Goal: Book appointment/travel/reservation

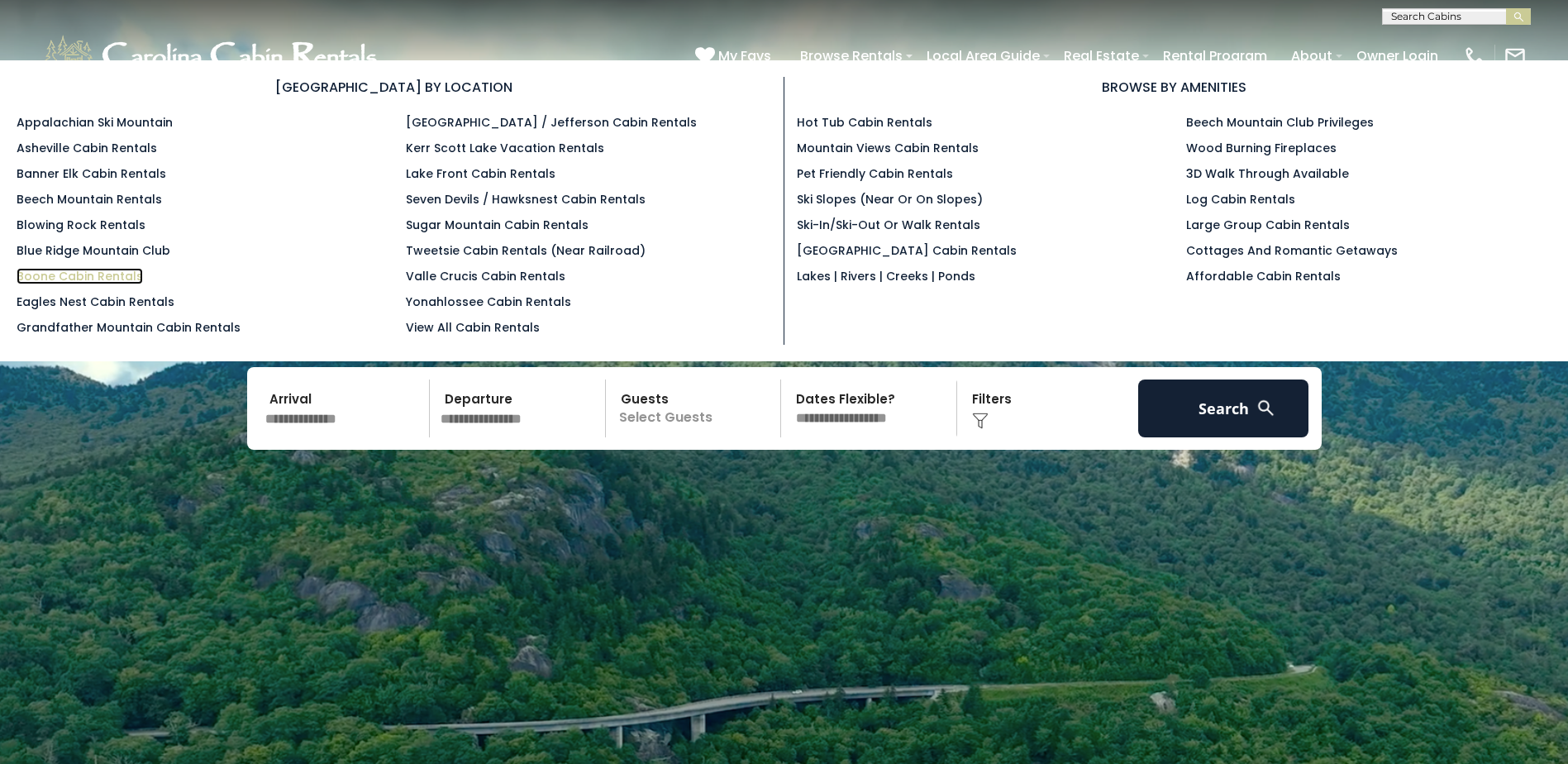
click at [49, 275] on link "Boone Cabin Rentals" at bounding box center [80, 275] width 126 height 17
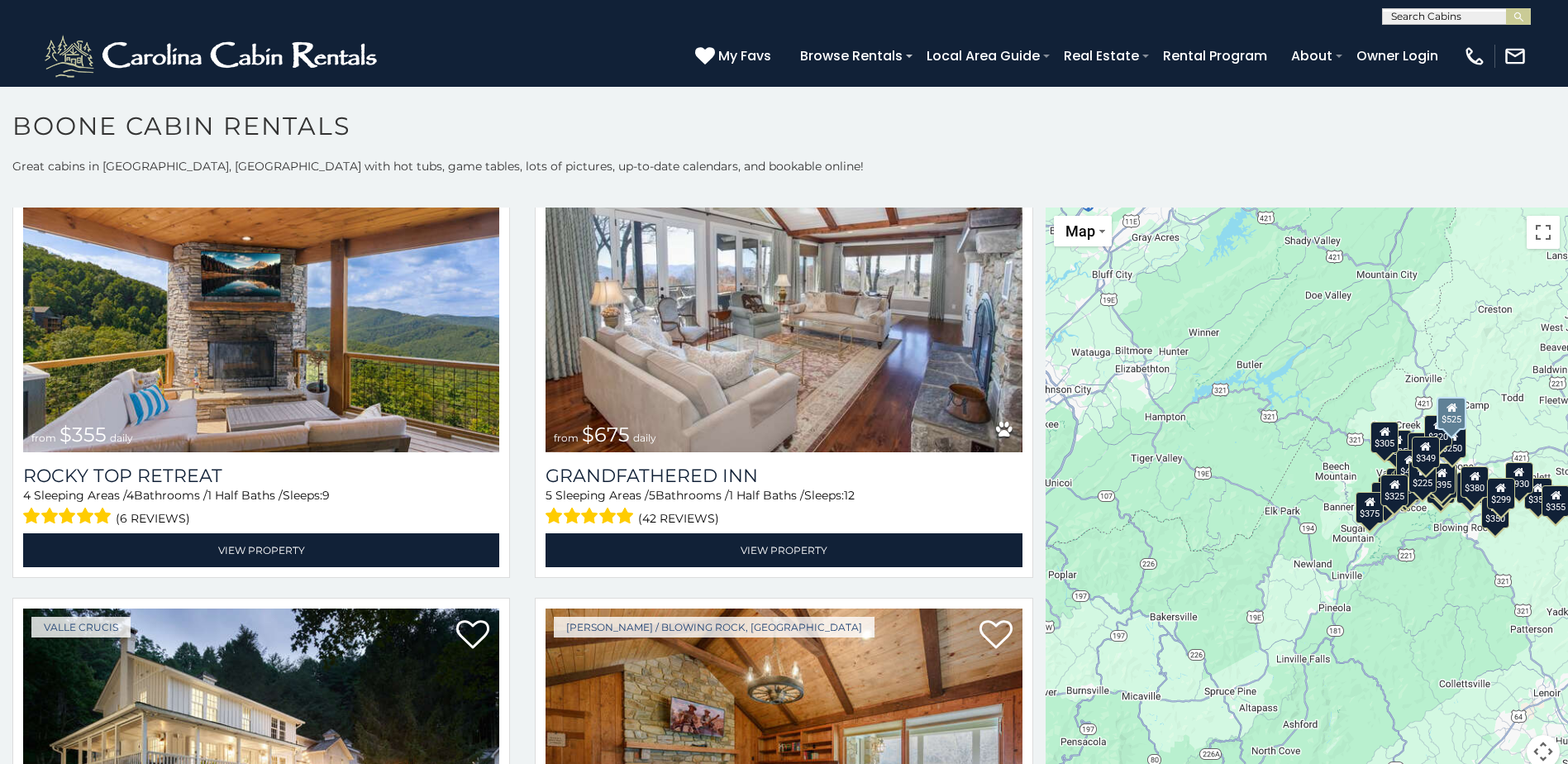
scroll to position [1075, 0]
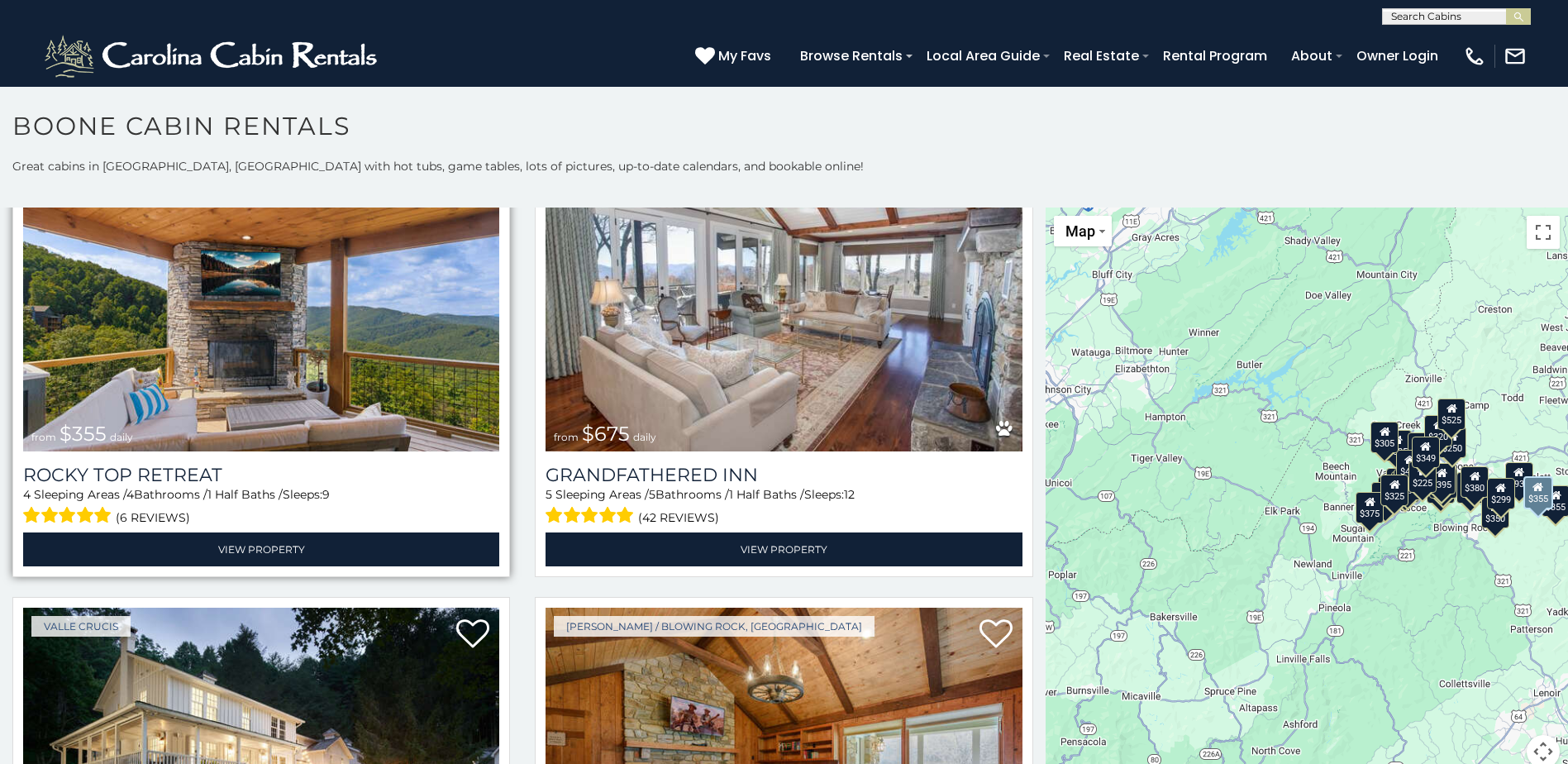
click at [166, 366] on img at bounding box center [260, 292] width 476 height 319
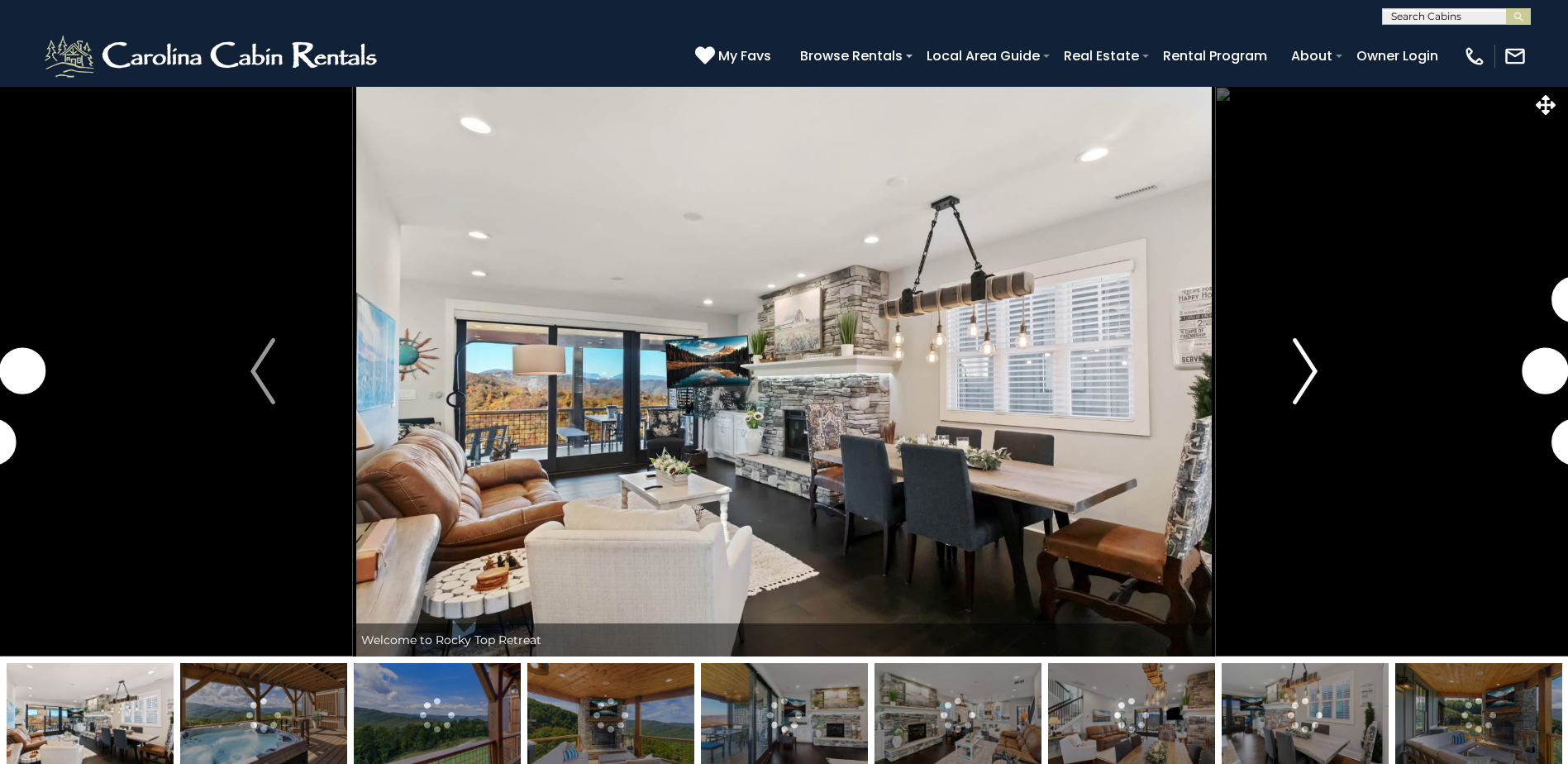
click at [1299, 374] on img "Next" at bounding box center [1305, 370] width 25 height 66
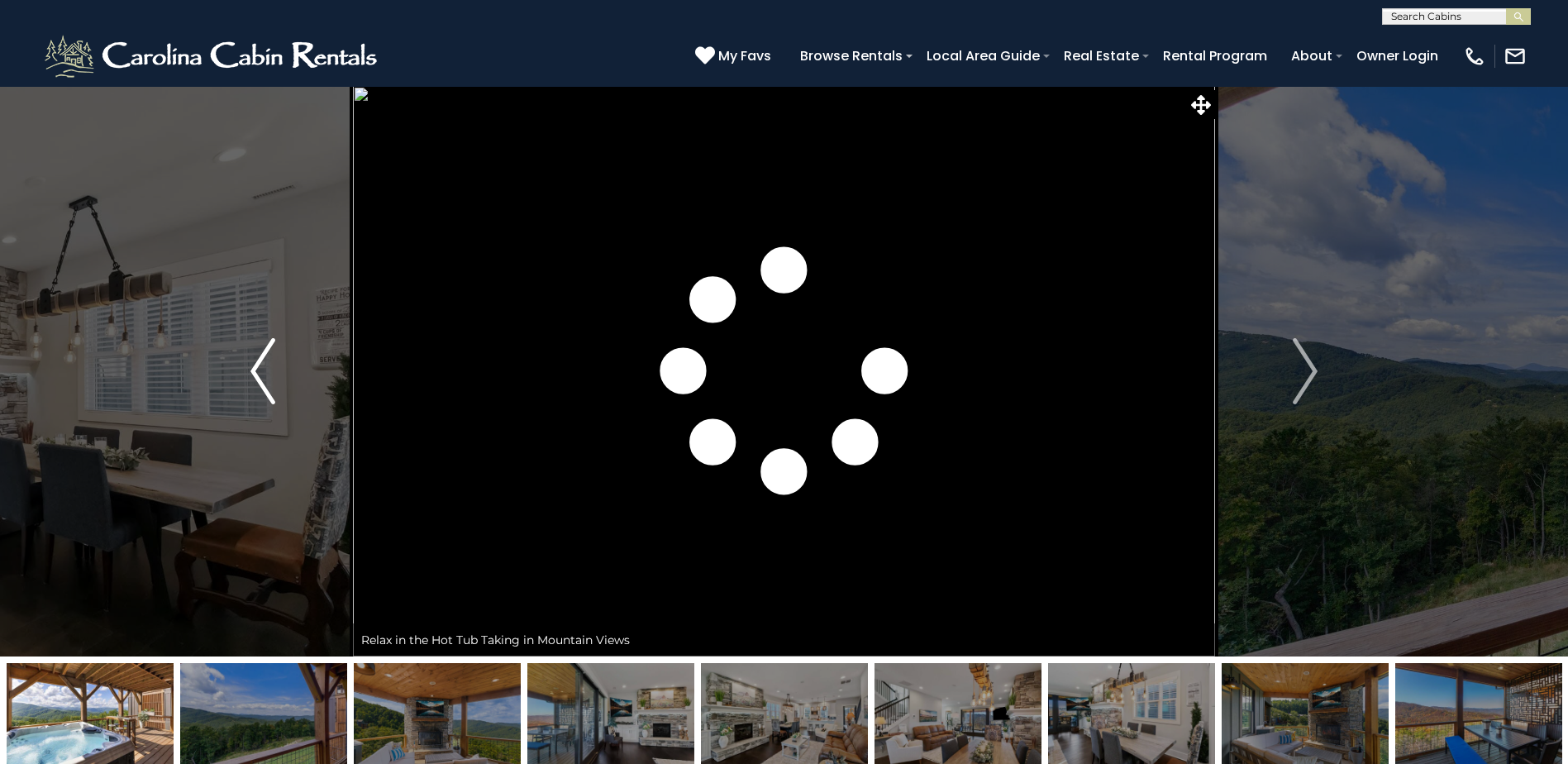
click at [264, 352] on img "Previous" at bounding box center [263, 370] width 25 height 66
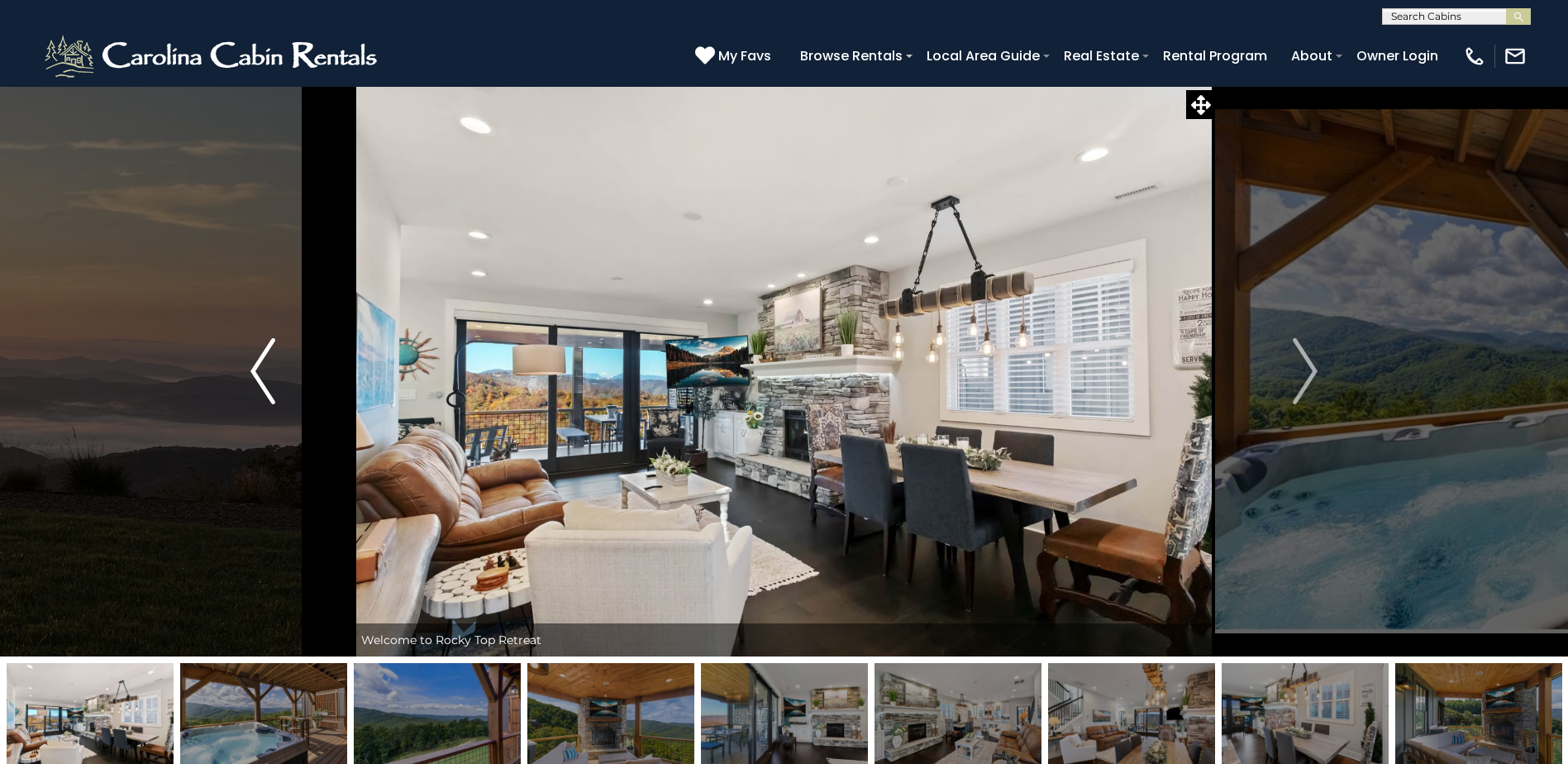
click at [264, 352] on img "Previous" at bounding box center [263, 370] width 25 height 66
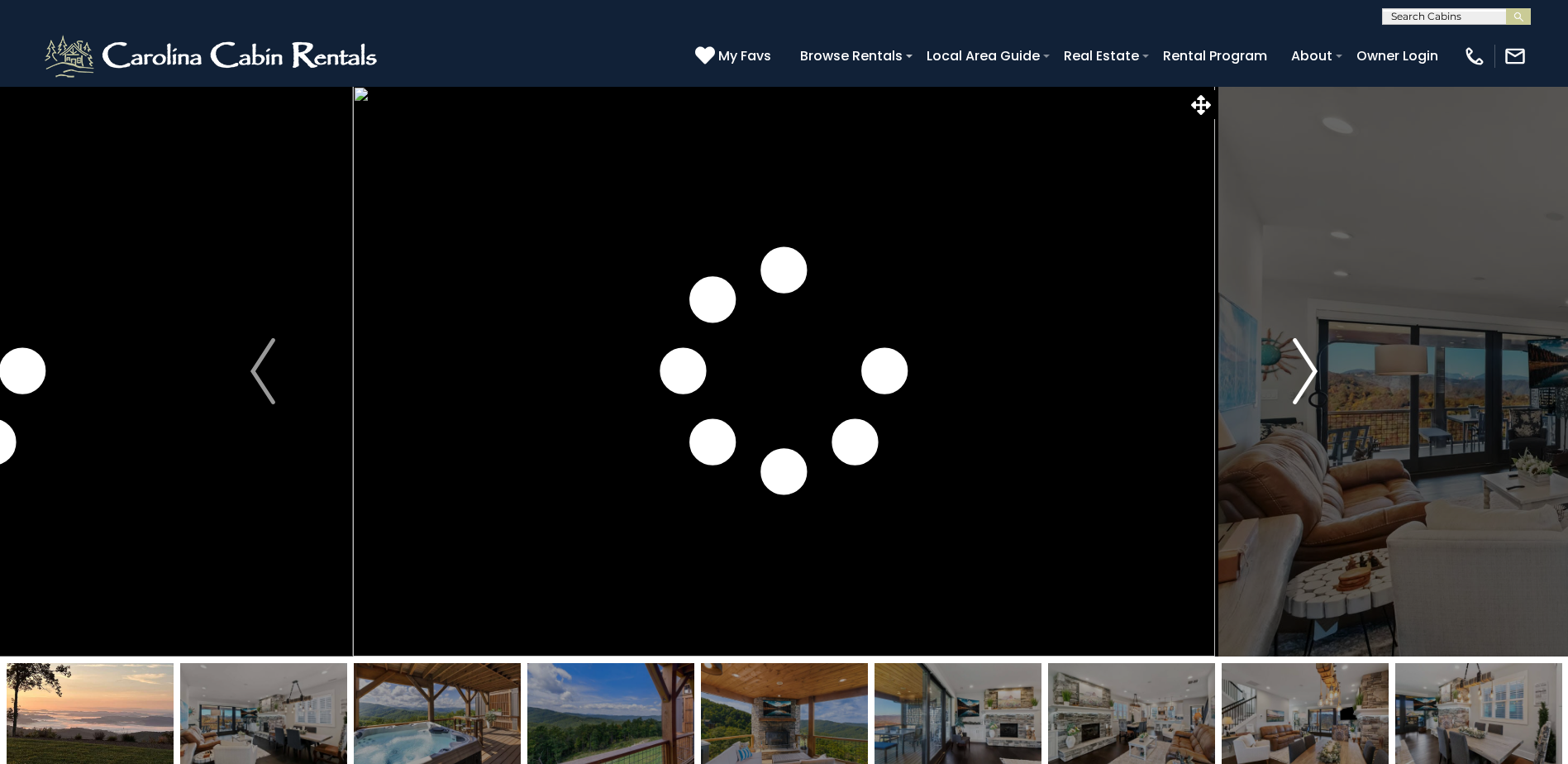
click at [1311, 375] on img "Next" at bounding box center [1305, 370] width 25 height 66
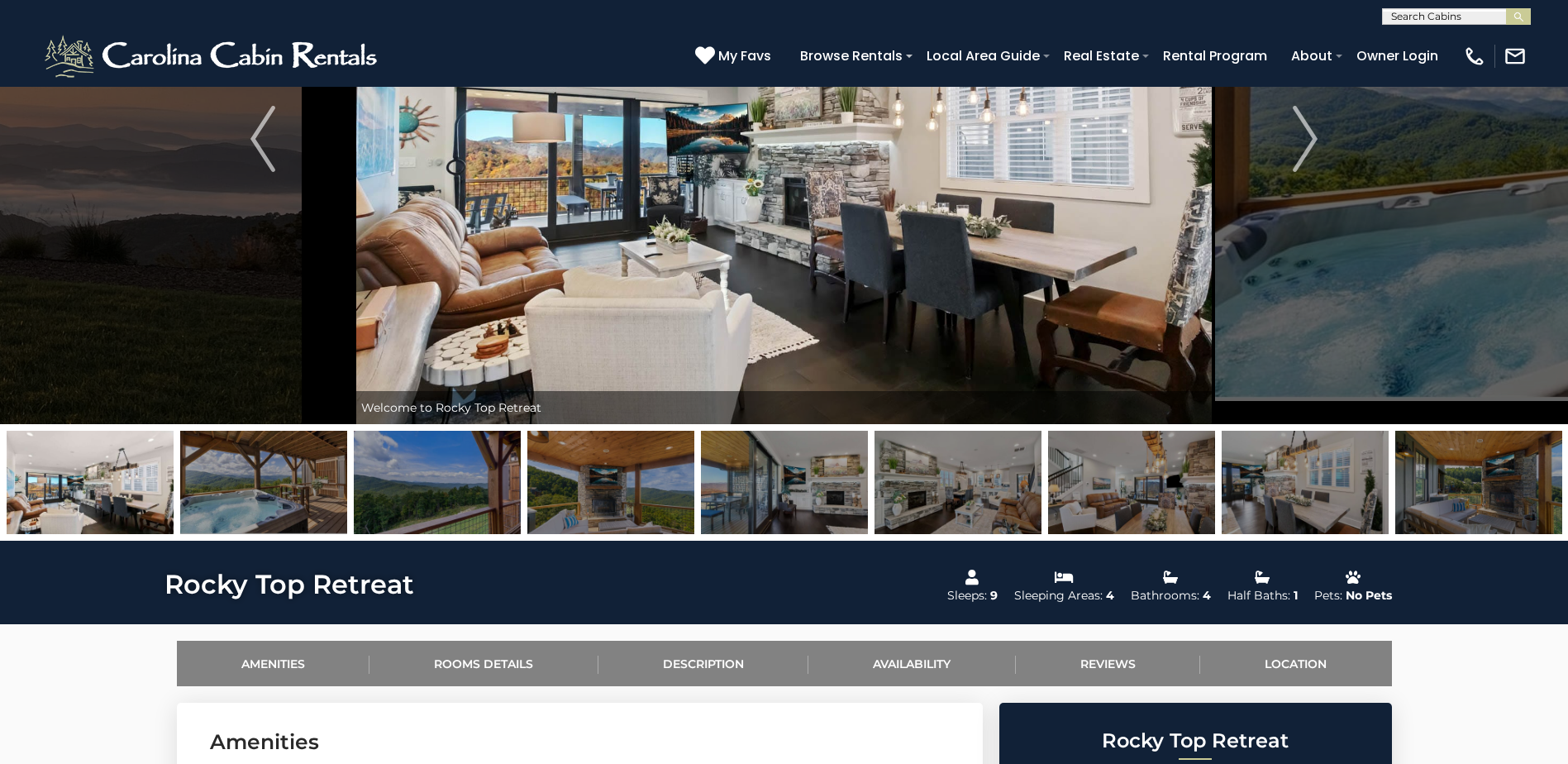
scroll to position [248, 0]
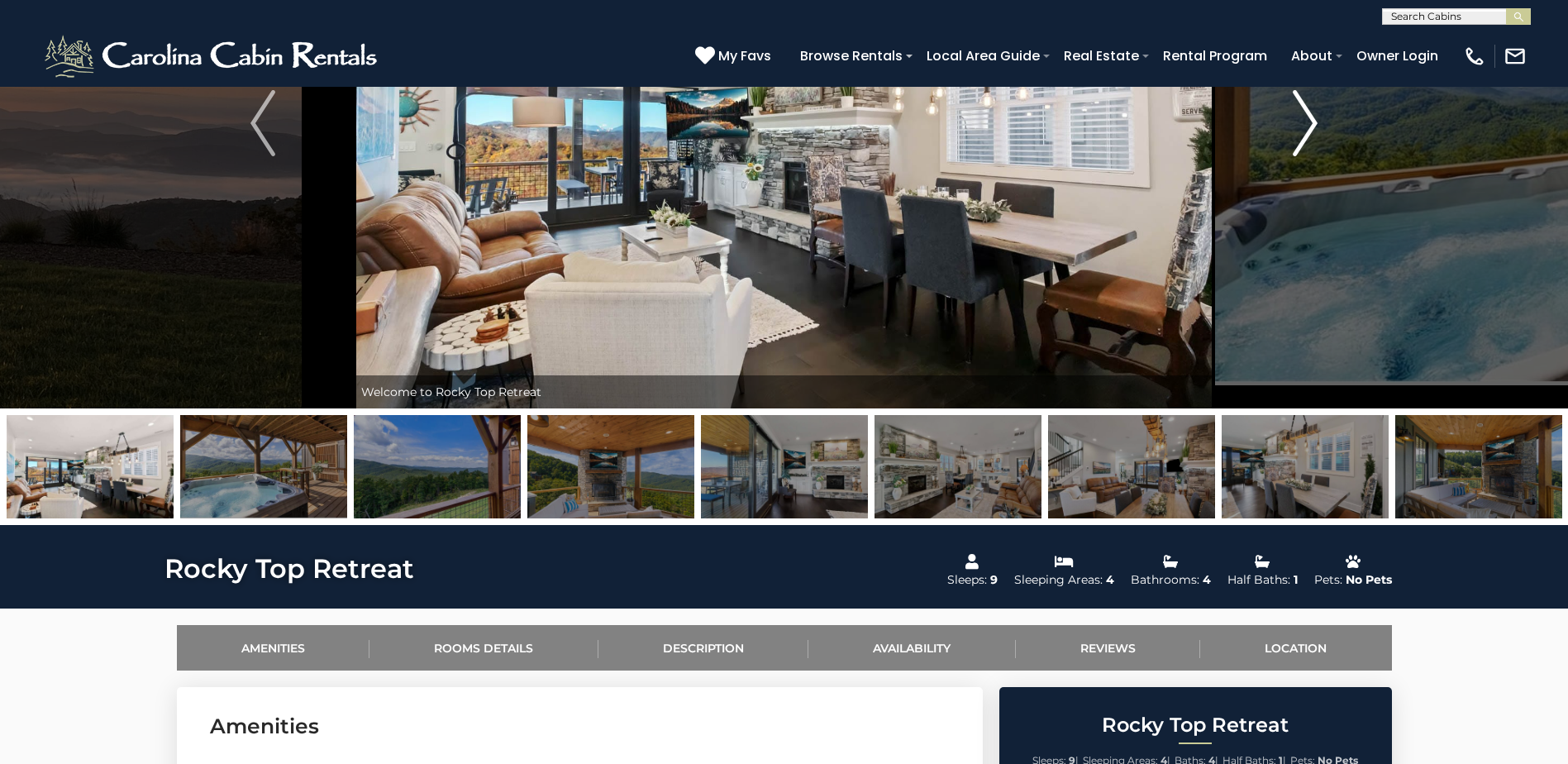
click at [1308, 122] on img "Next" at bounding box center [1305, 123] width 25 height 66
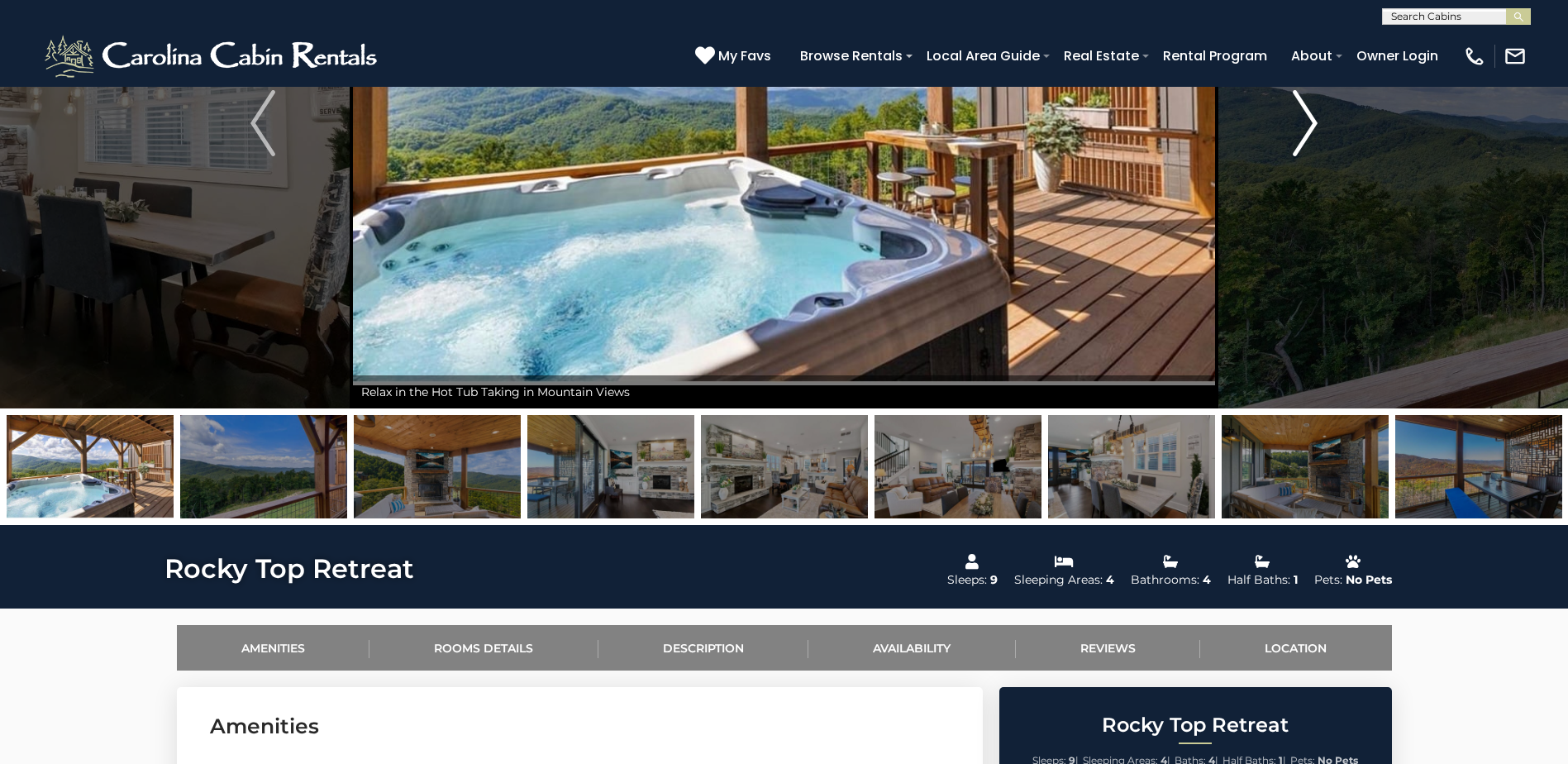
click at [1308, 122] on img "Next" at bounding box center [1305, 123] width 25 height 66
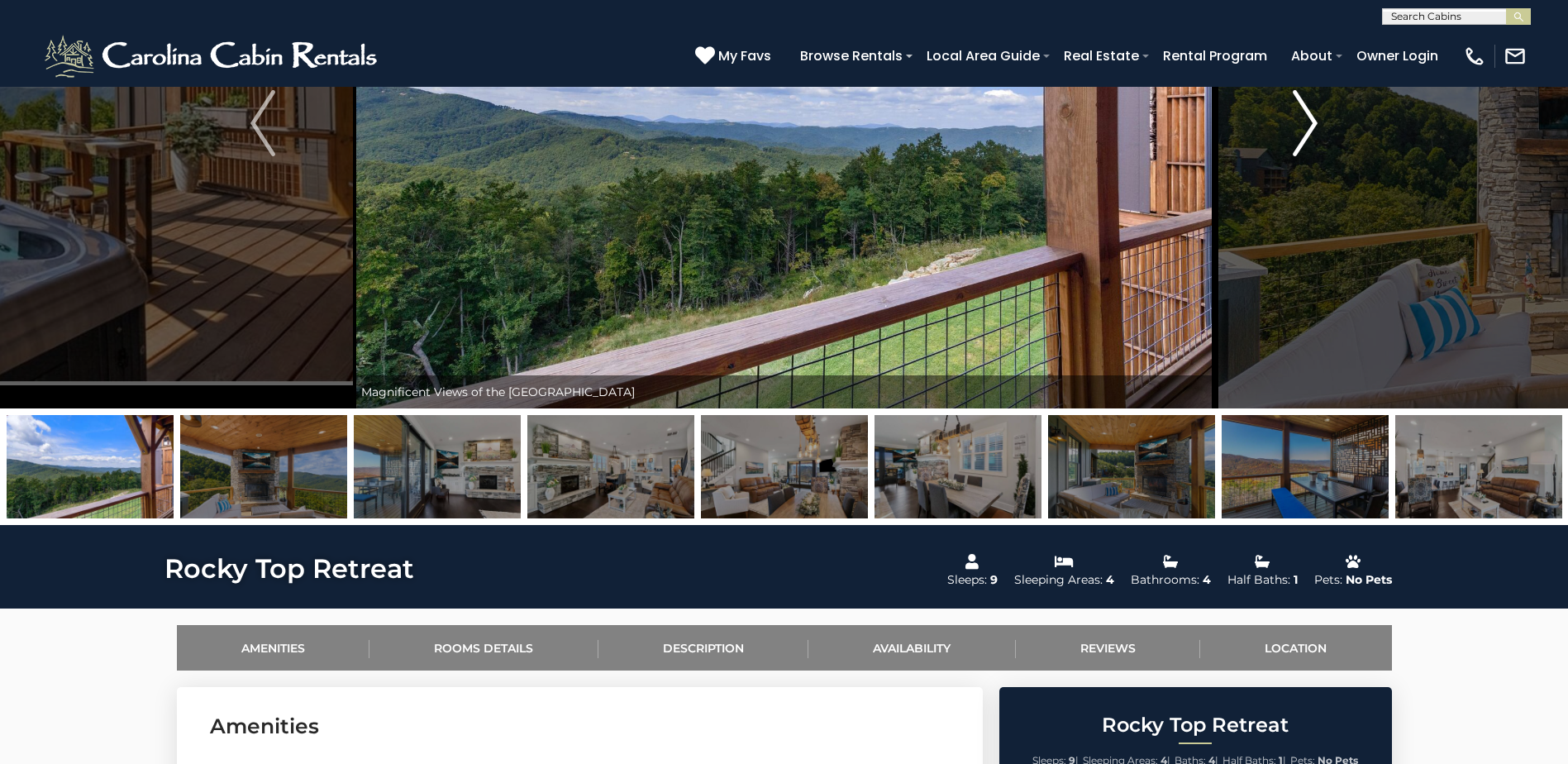
click at [1308, 122] on img "Next" at bounding box center [1305, 123] width 25 height 66
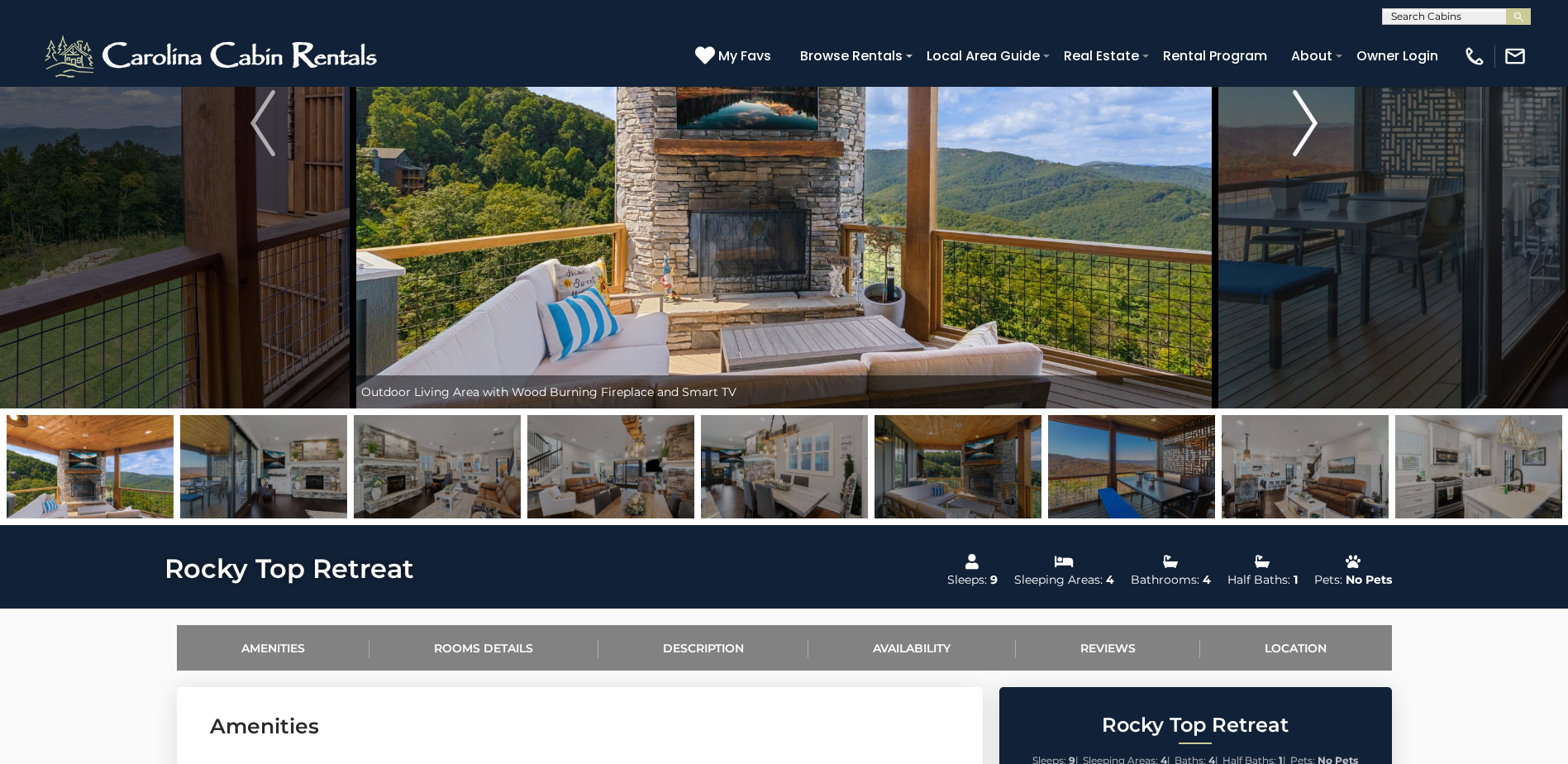
click at [1308, 122] on img "Next" at bounding box center [1305, 123] width 25 height 66
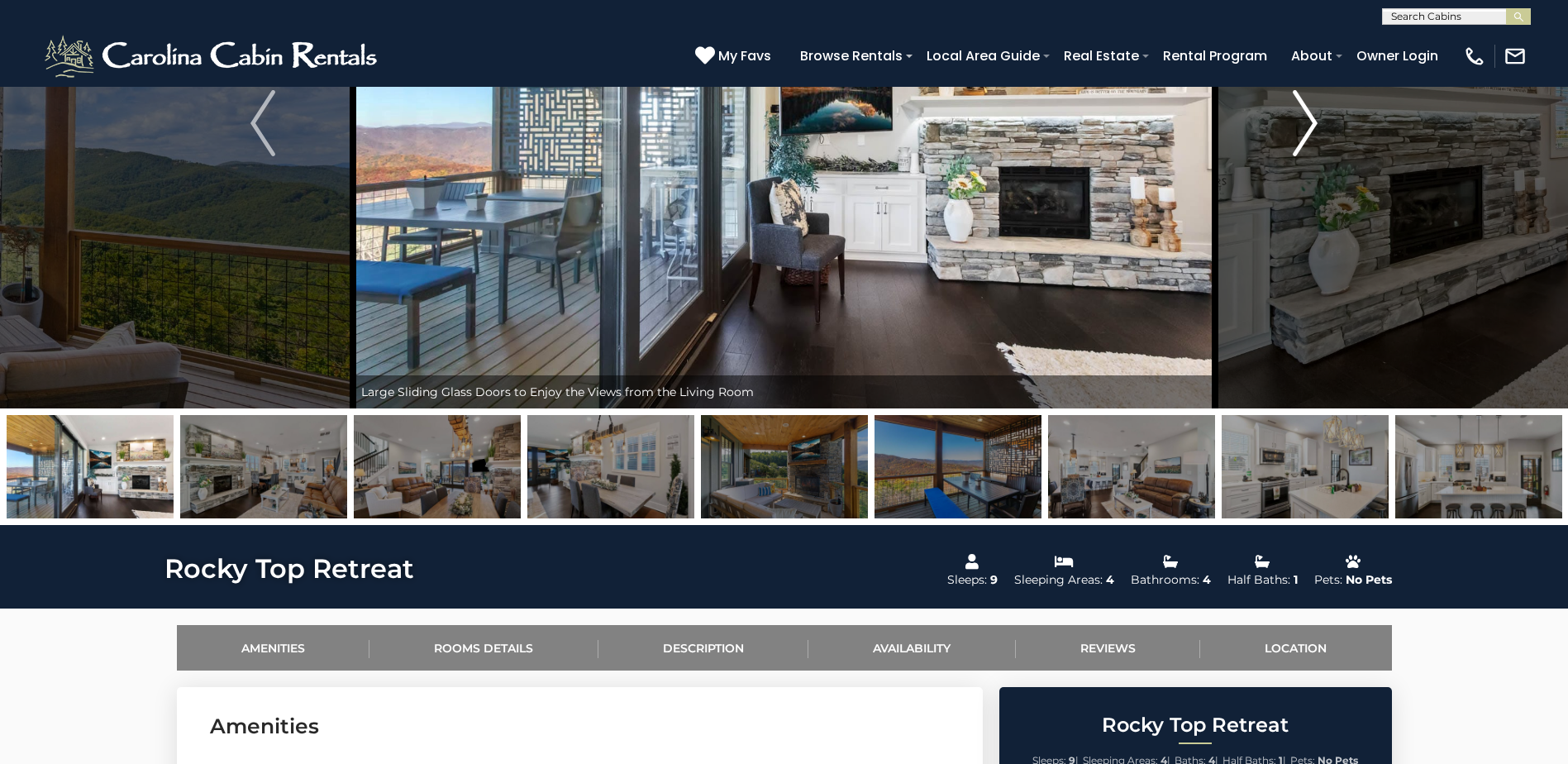
click at [1308, 122] on img "Next" at bounding box center [1305, 123] width 25 height 66
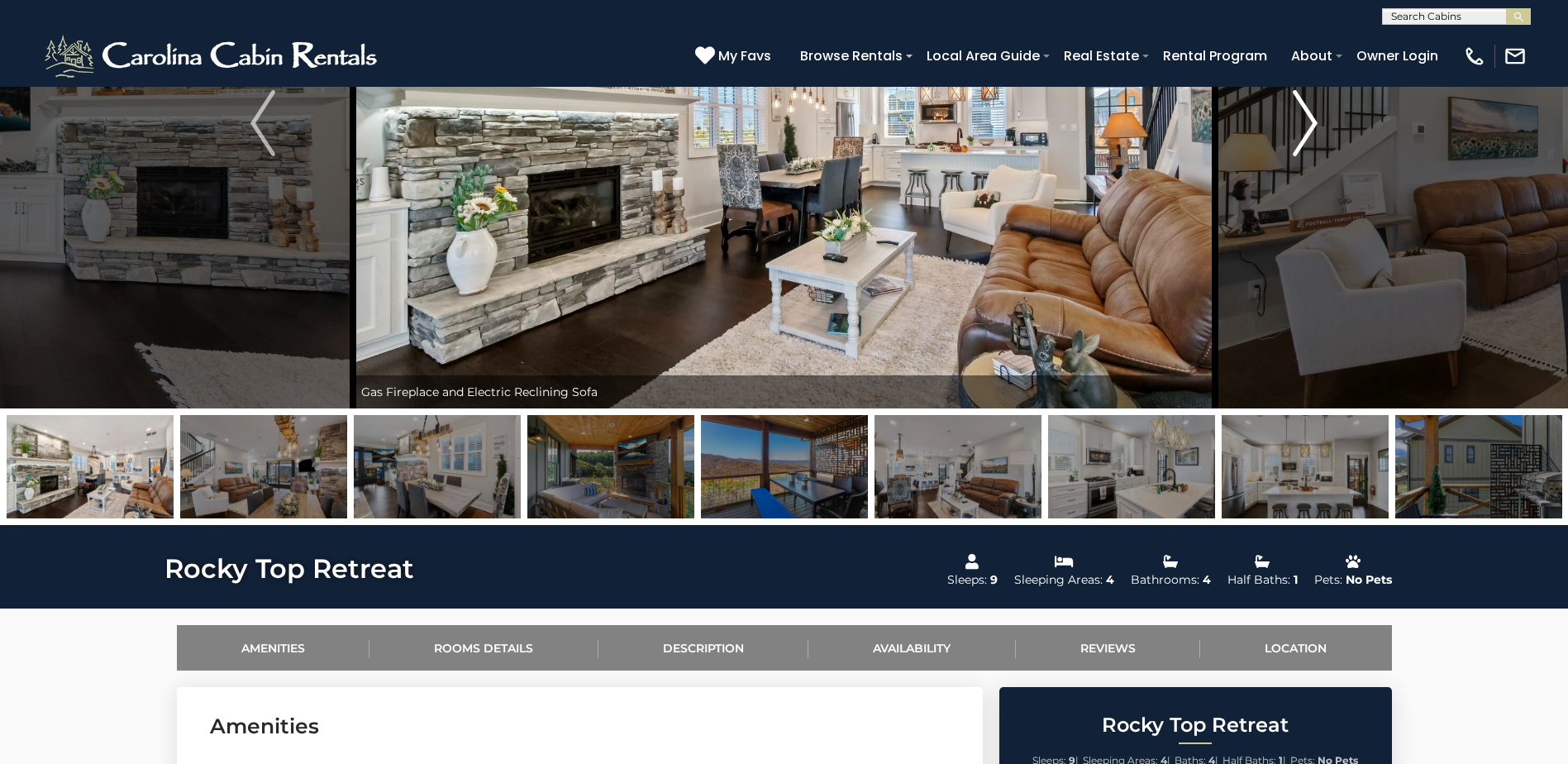
click at [1308, 122] on img "Next" at bounding box center [1305, 123] width 25 height 66
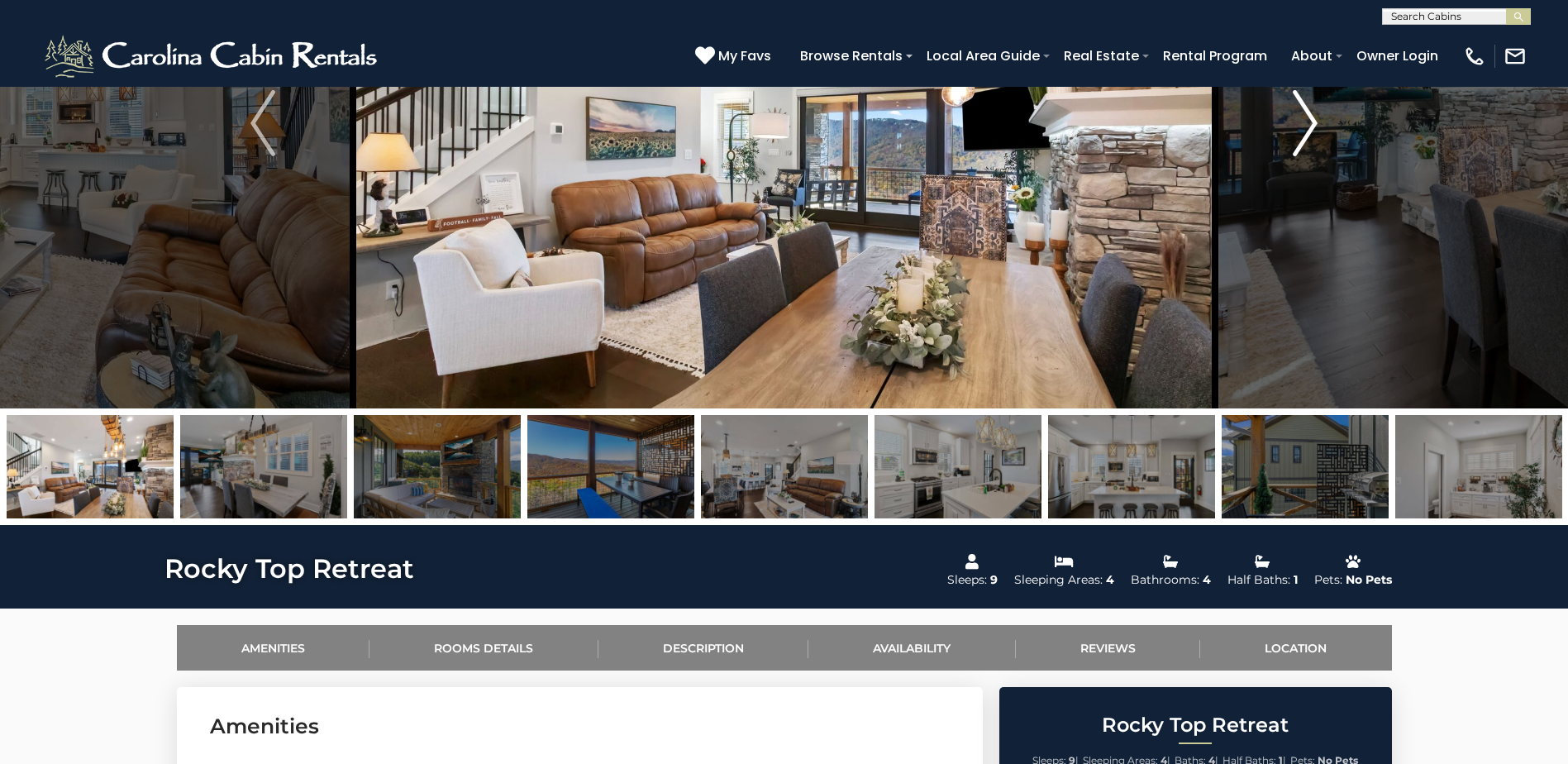
click at [1308, 122] on img "Next" at bounding box center [1305, 123] width 25 height 66
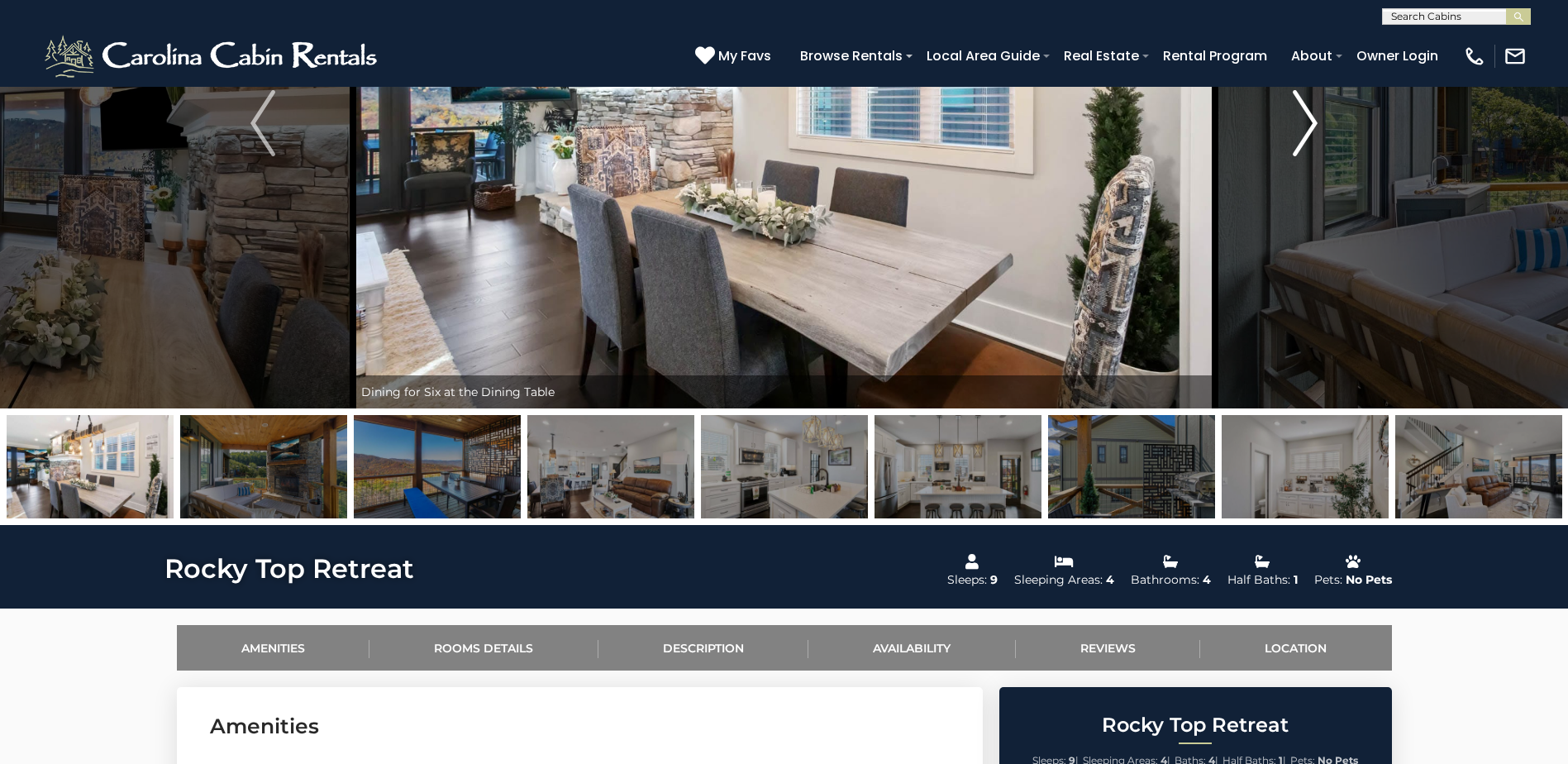
click at [1308, 122] on img "Next" at bounding box center [1305, 123] width 25 height 66
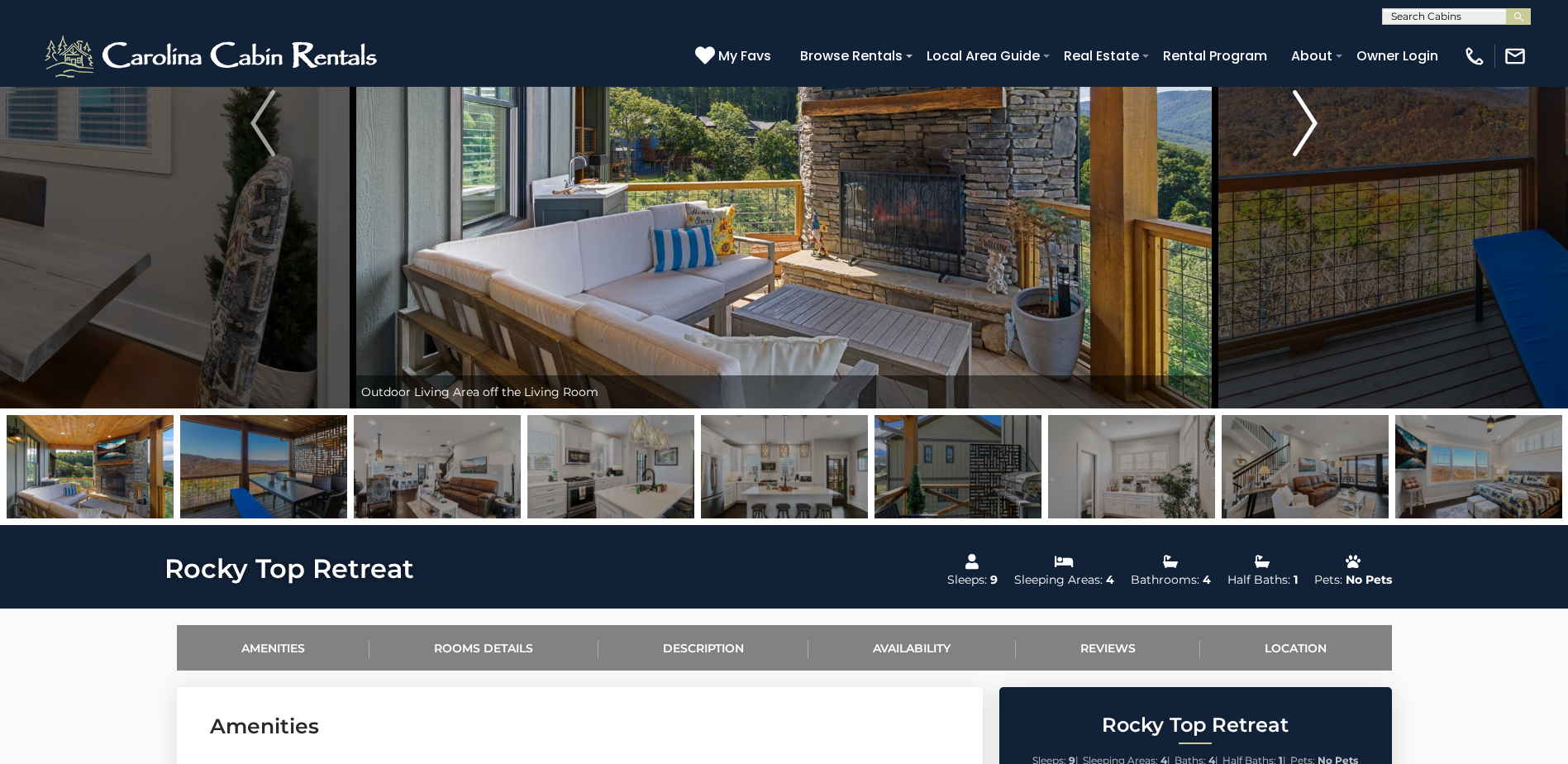
click at [1308, 122] on img "Next" at bounding box center [1305, 123] width 25 height 66
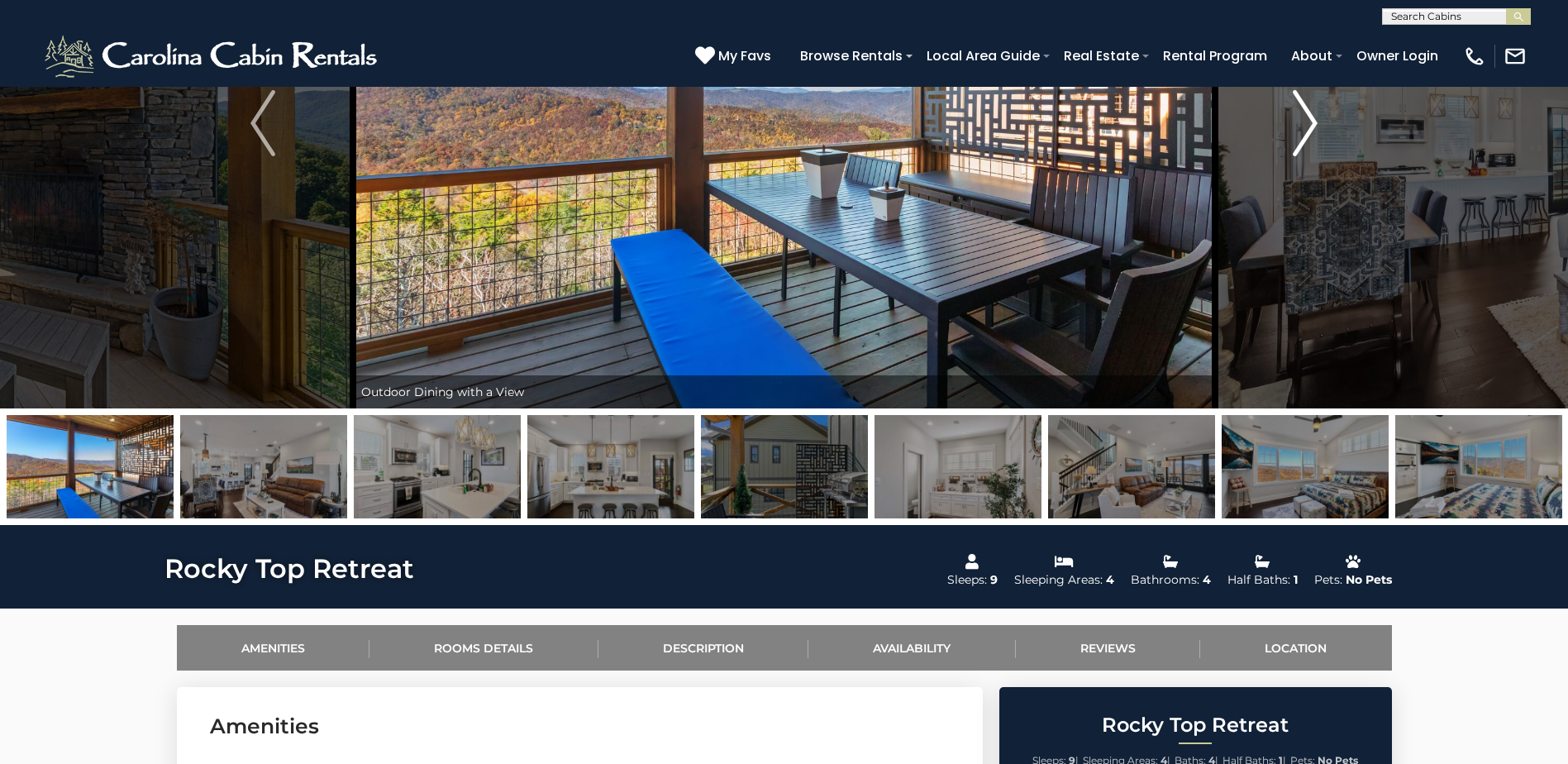
click at [1308, 122] on img "Next" at bounding box center [1305, 123] width 25 height 66
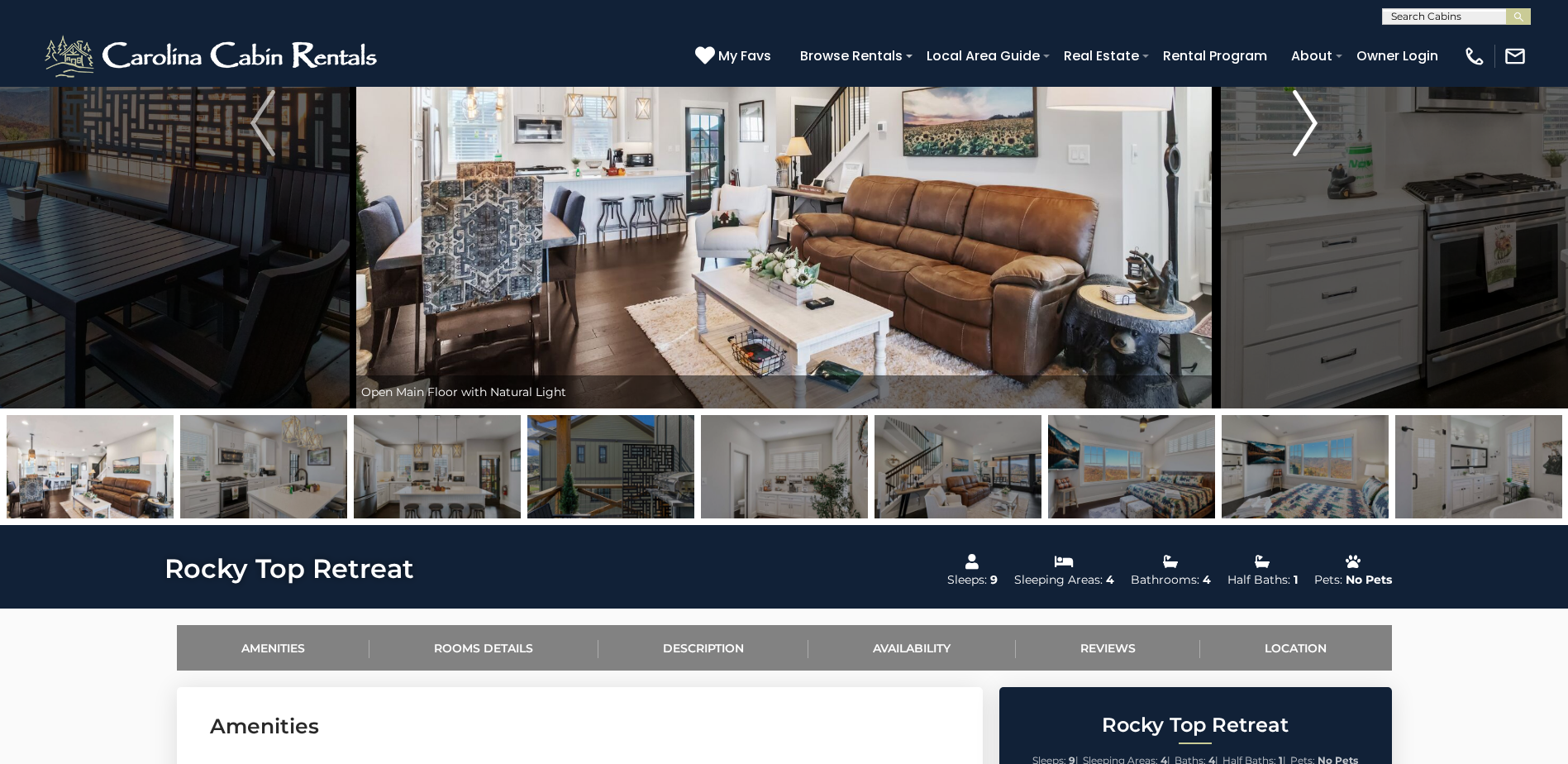
click at [1308, 122] on img "Next" at bounding box center [1305, 123] width 25 height 66
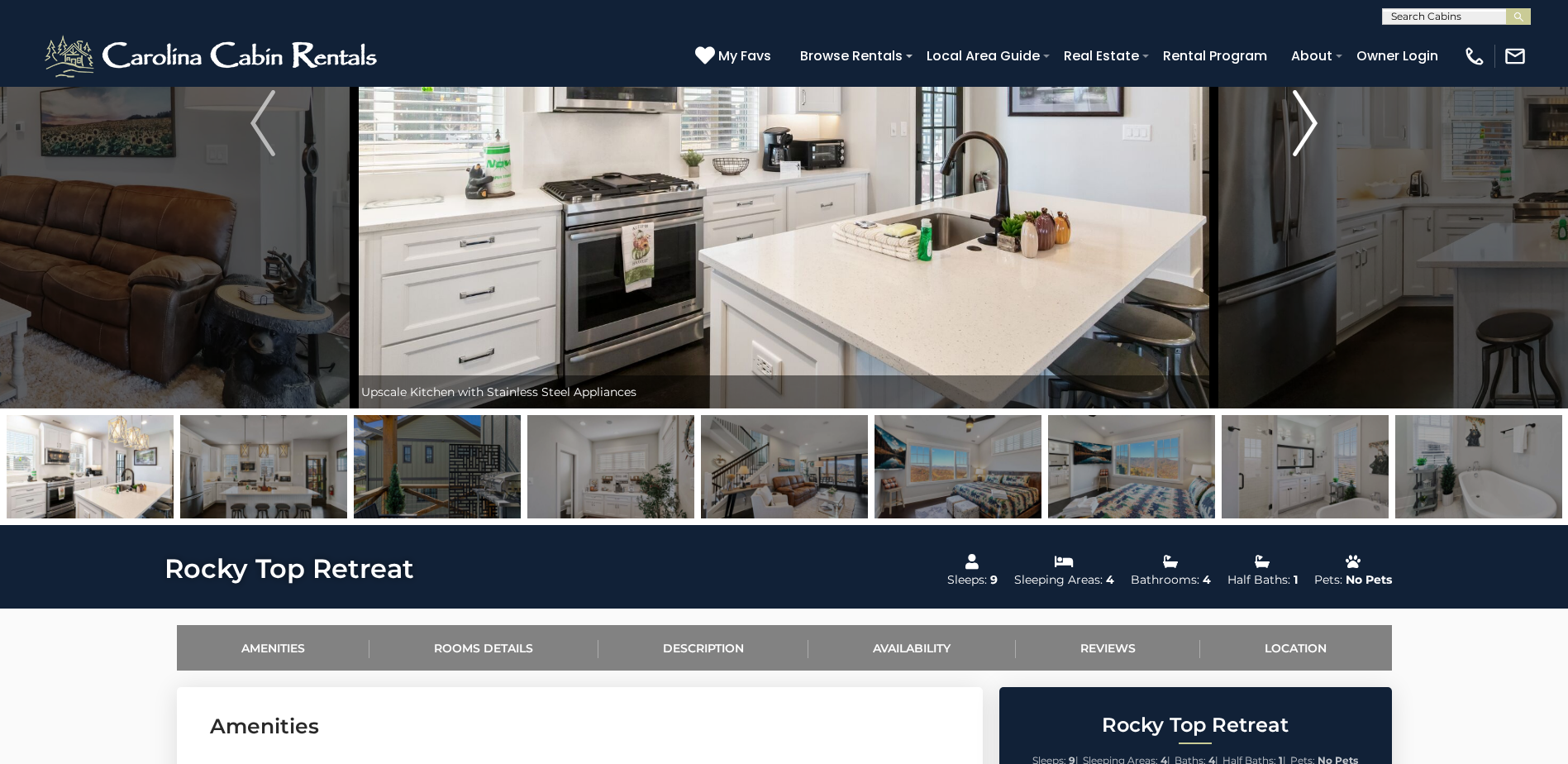
click at [1308, 122] on img "Next" at bounding box center [1305, 123] width 25 height 66
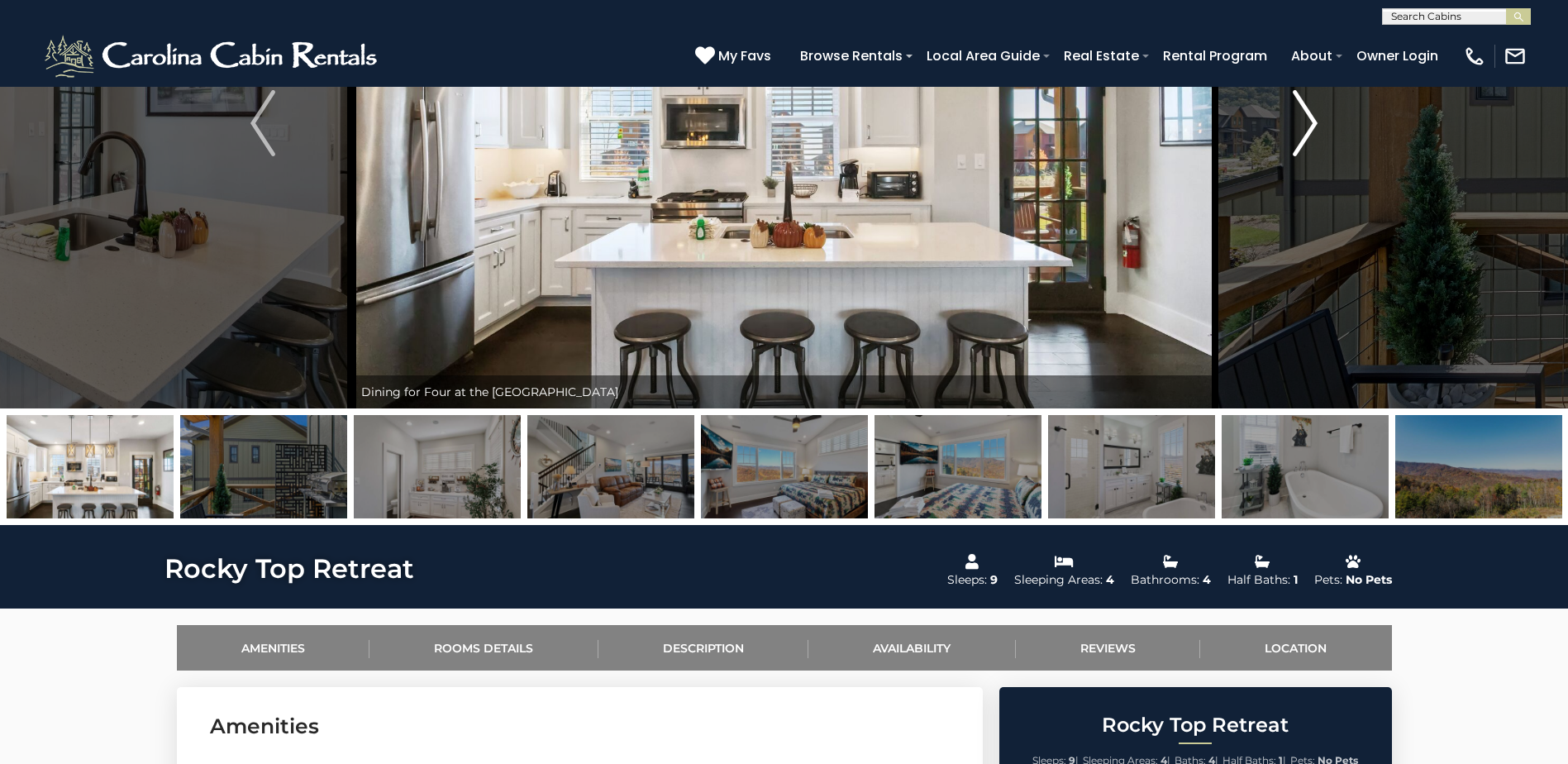
click at [1308, 122] on img "Next" at bounding box center [1305, 123] width 25 height 66
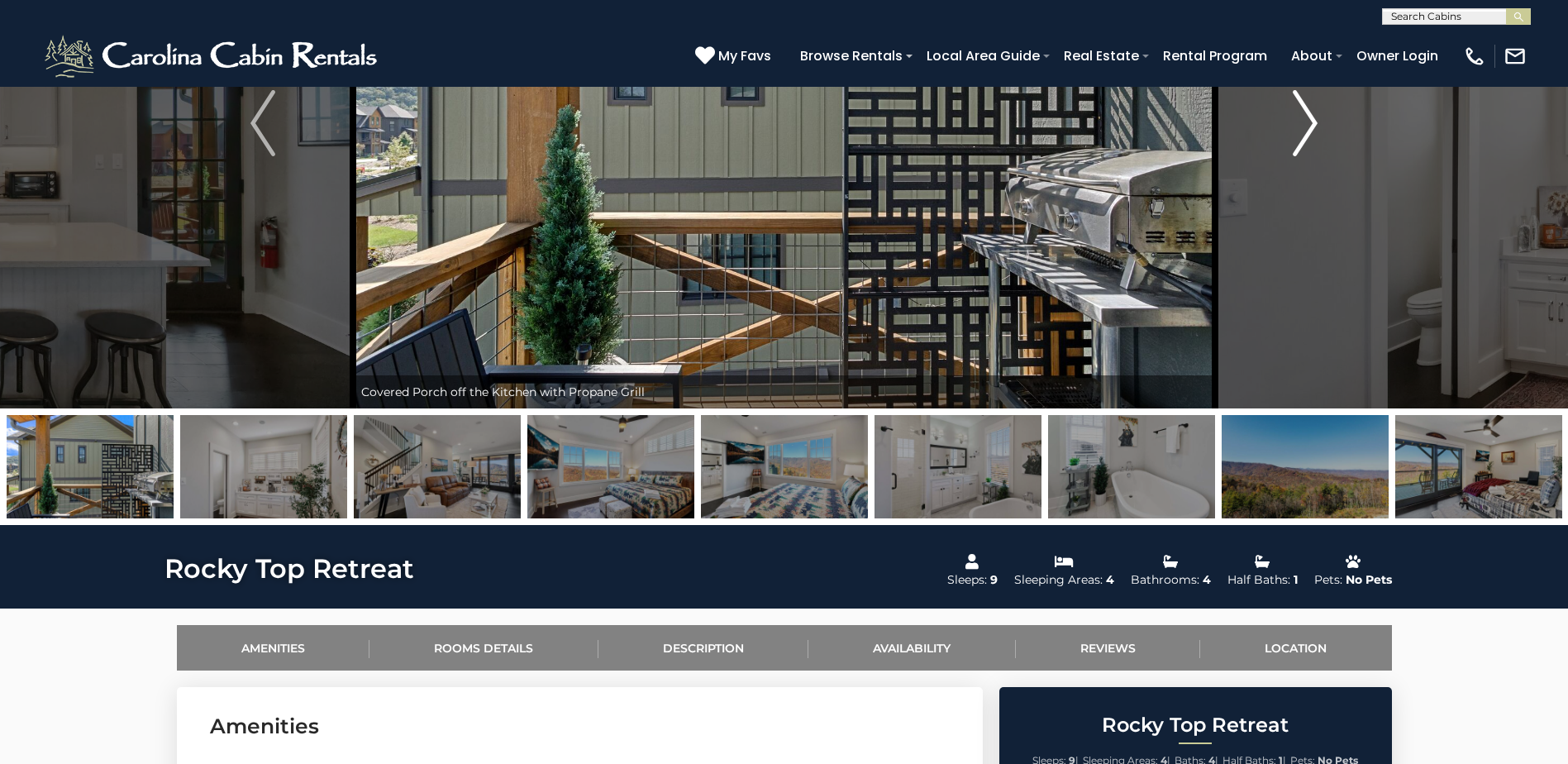
click at [1308, 122] on img "Next" at bounding box center [1305, 123] width 25 height 66
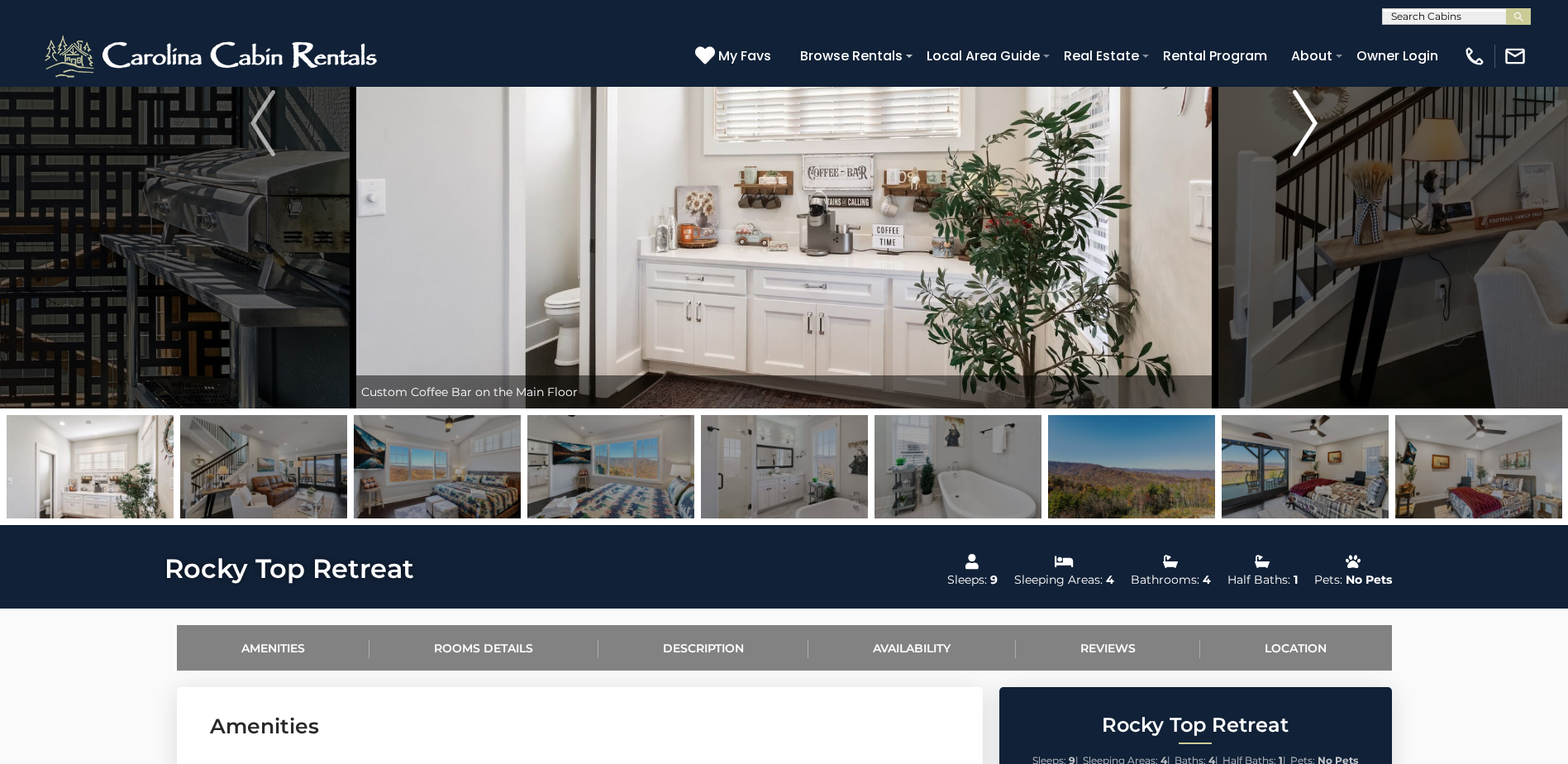
click at [1308, 122] on img "Next" at bounding box center [1305, 123] width 25 height 66
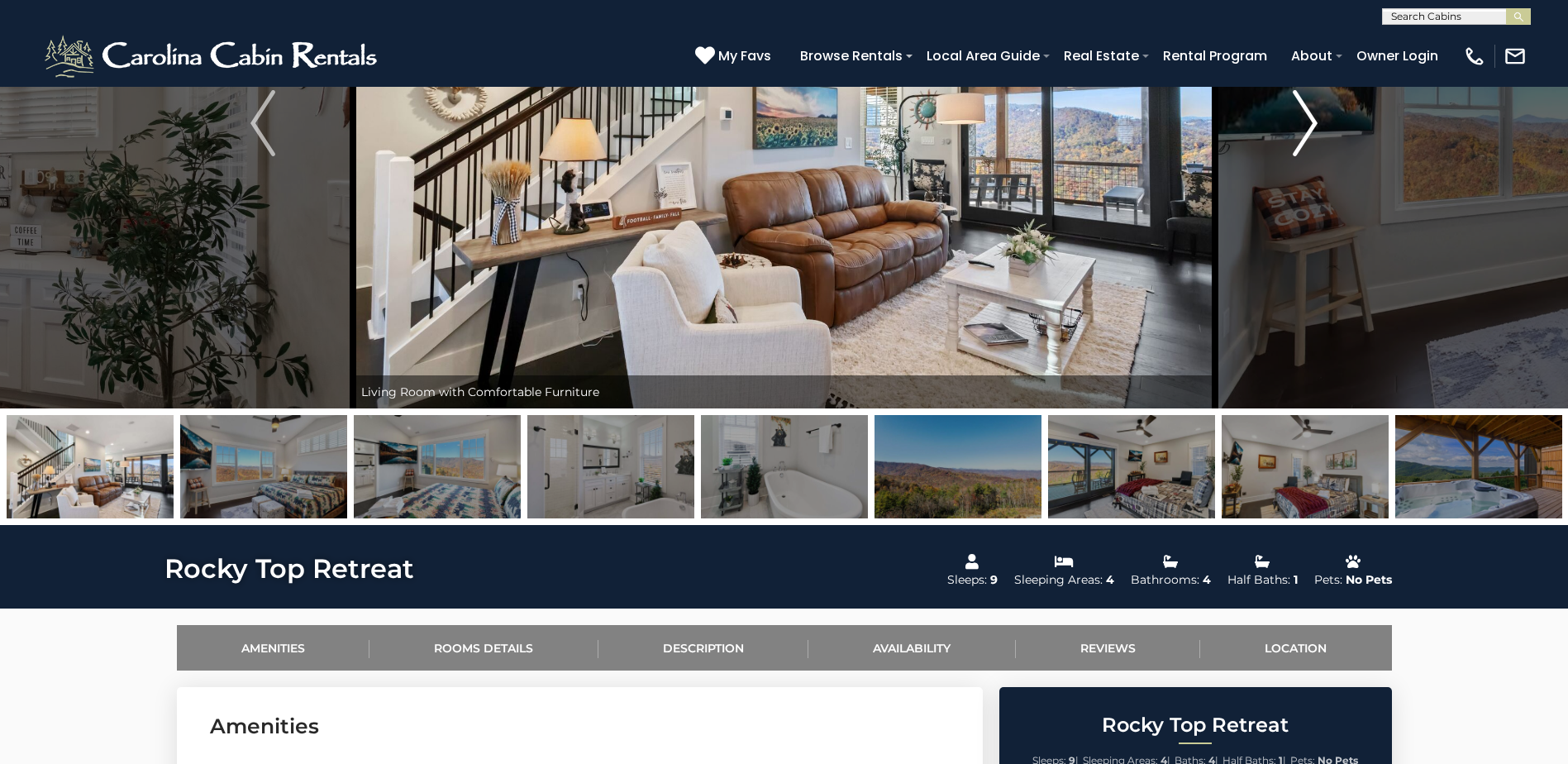
click at [1308, 122] on img "Next" at bounding box center [1305, 123] width 25 height 66
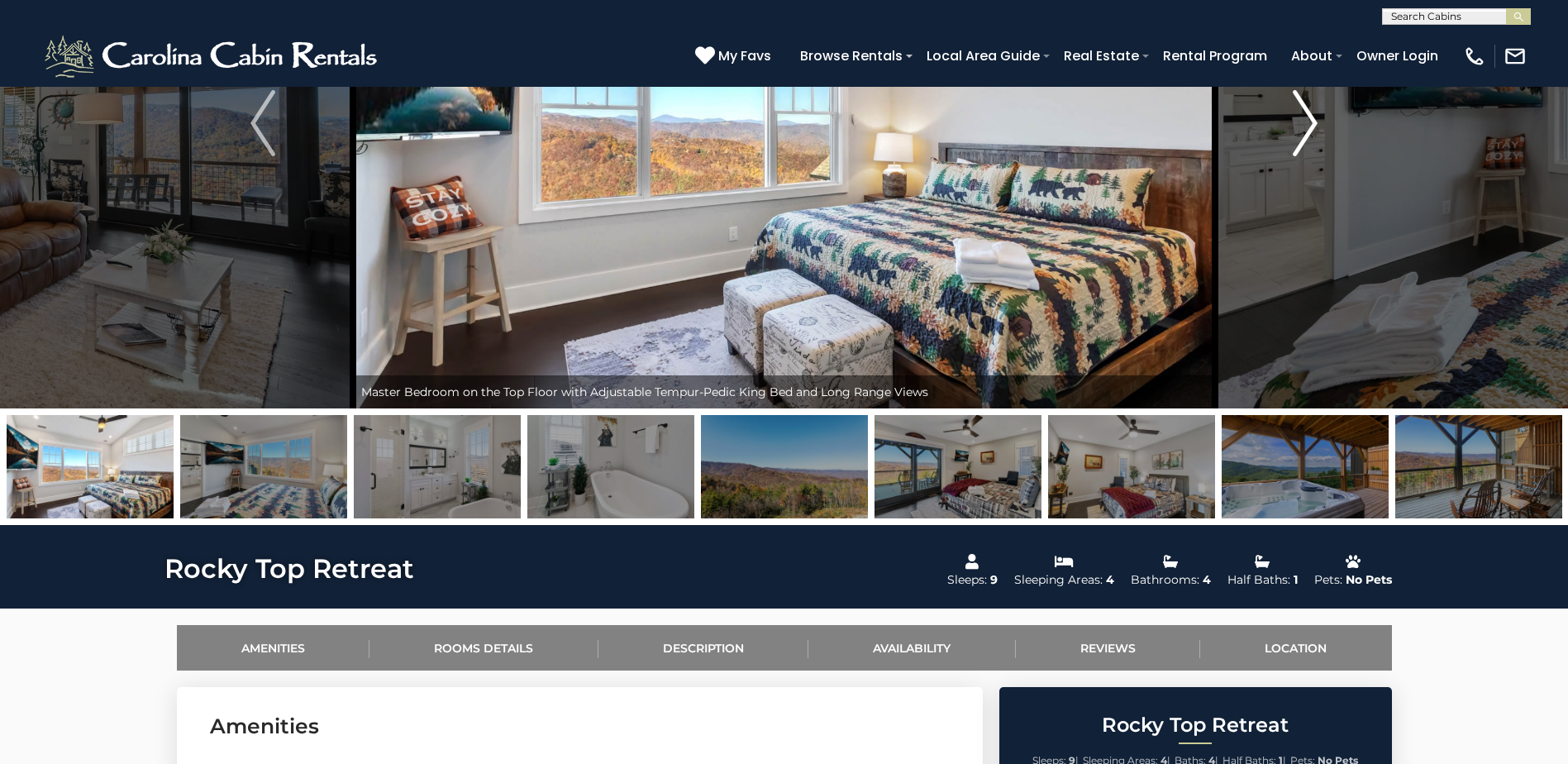
click at [1308, 122] on img "Next" at bounding box center [1305, 123] width 25 height 66
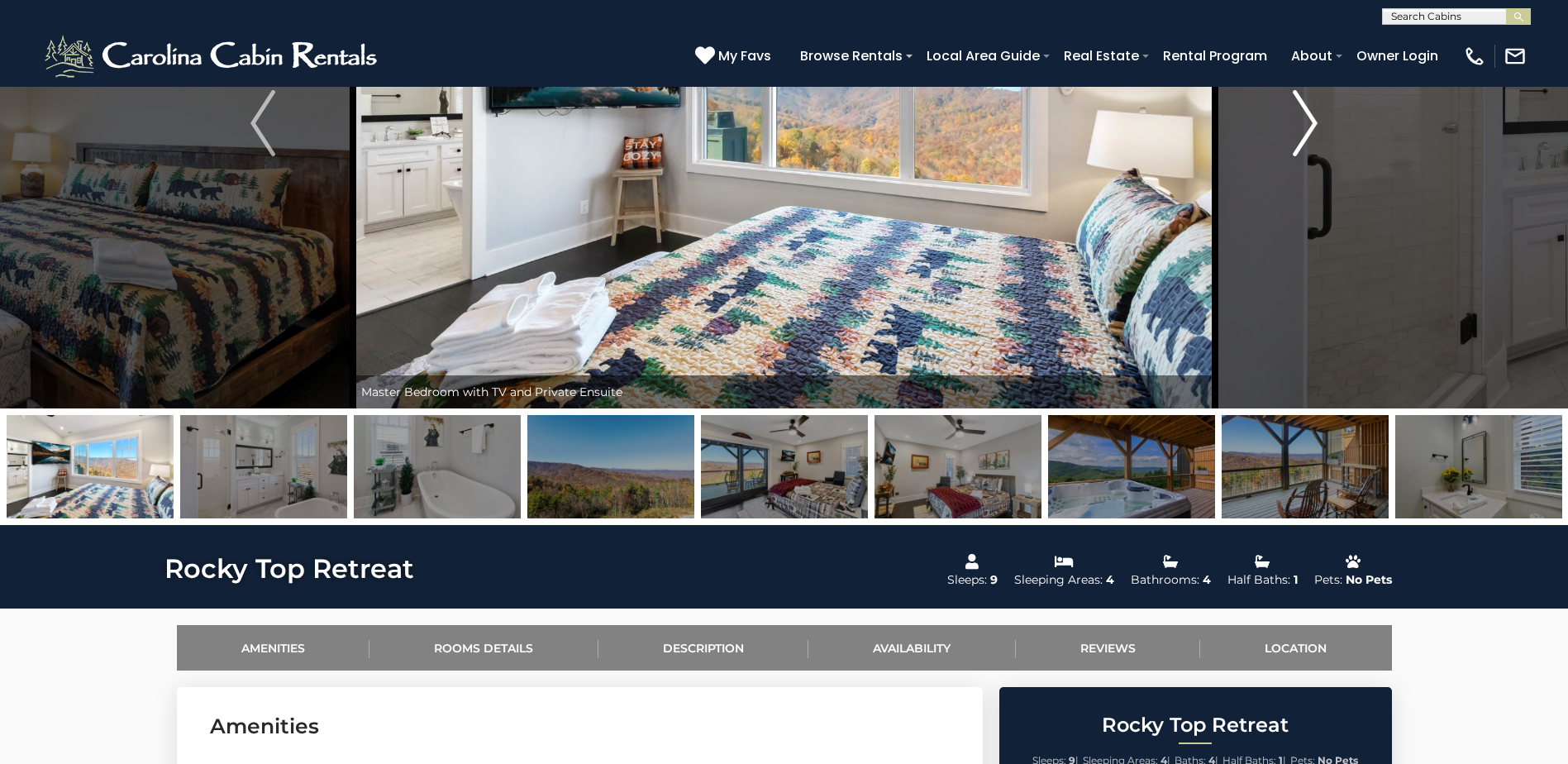
click at [1308, 122] on img "Next" at bounding box center [1305, 123] width 25 height 66
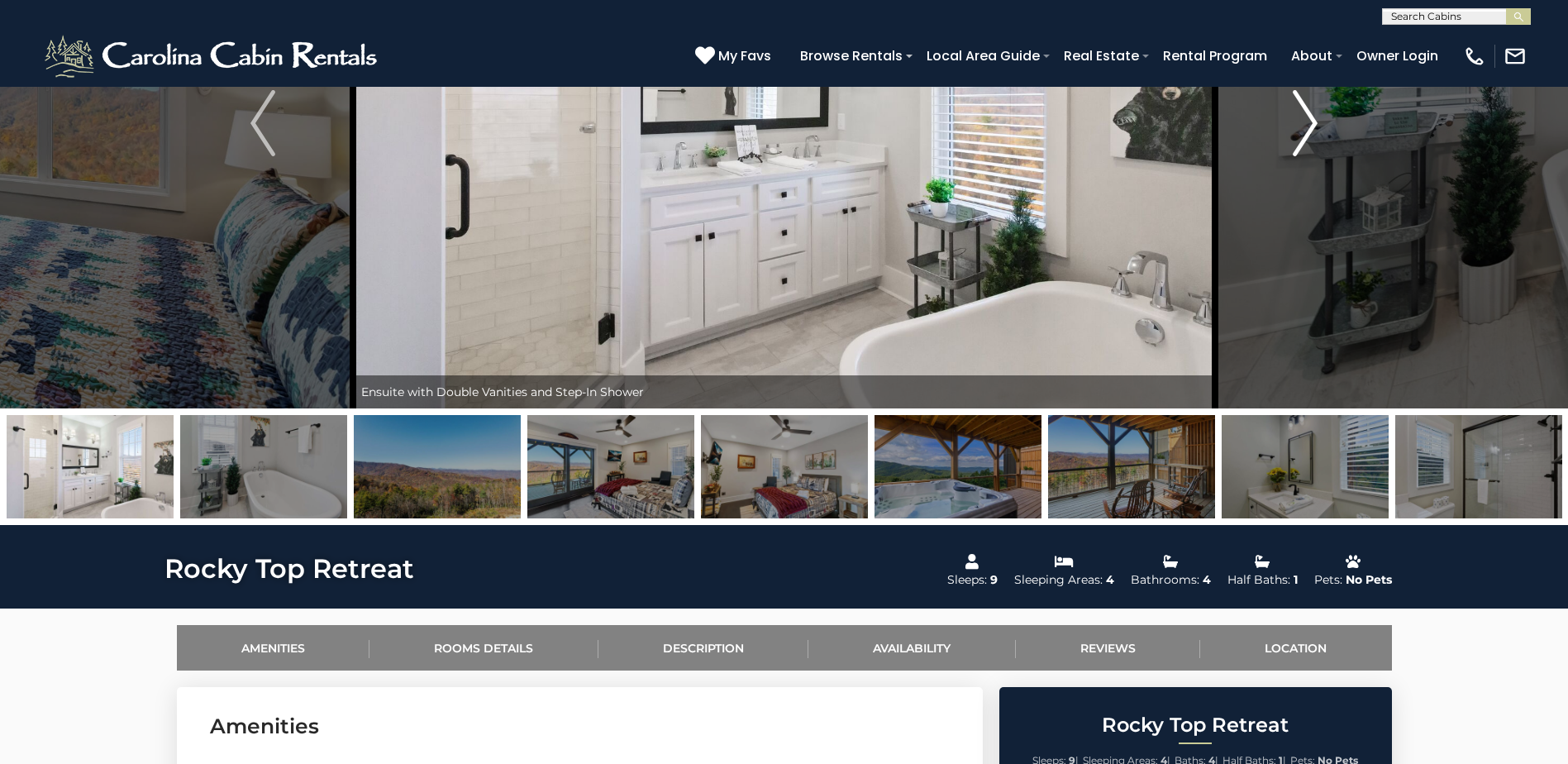
click at [1308, 122] on img "Next" at bounding box center [1305, 123] width 25 height 66
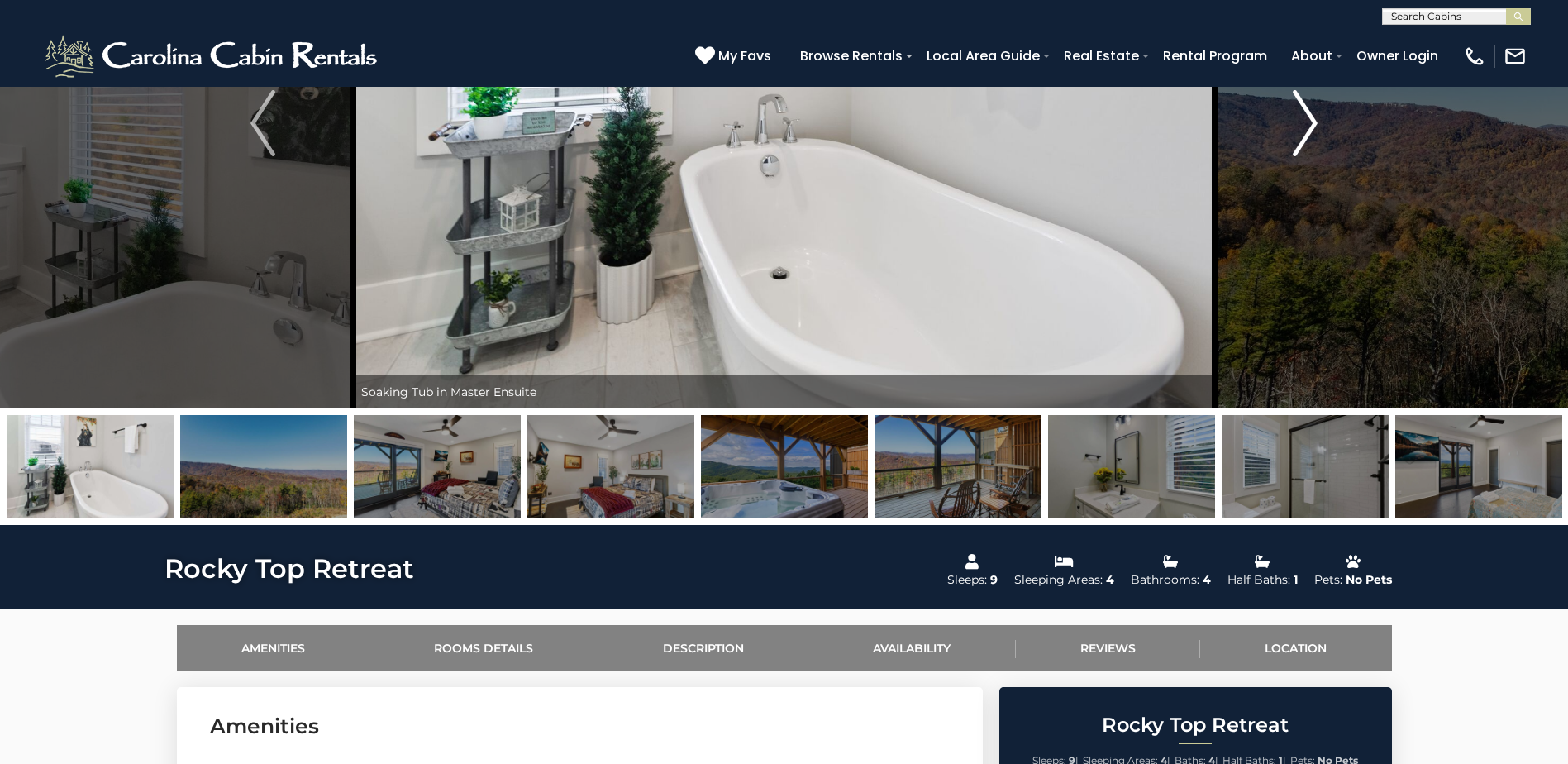
click at [1308, 122] on img "Next" at bounding box center [1305, 123] width 25 height 66
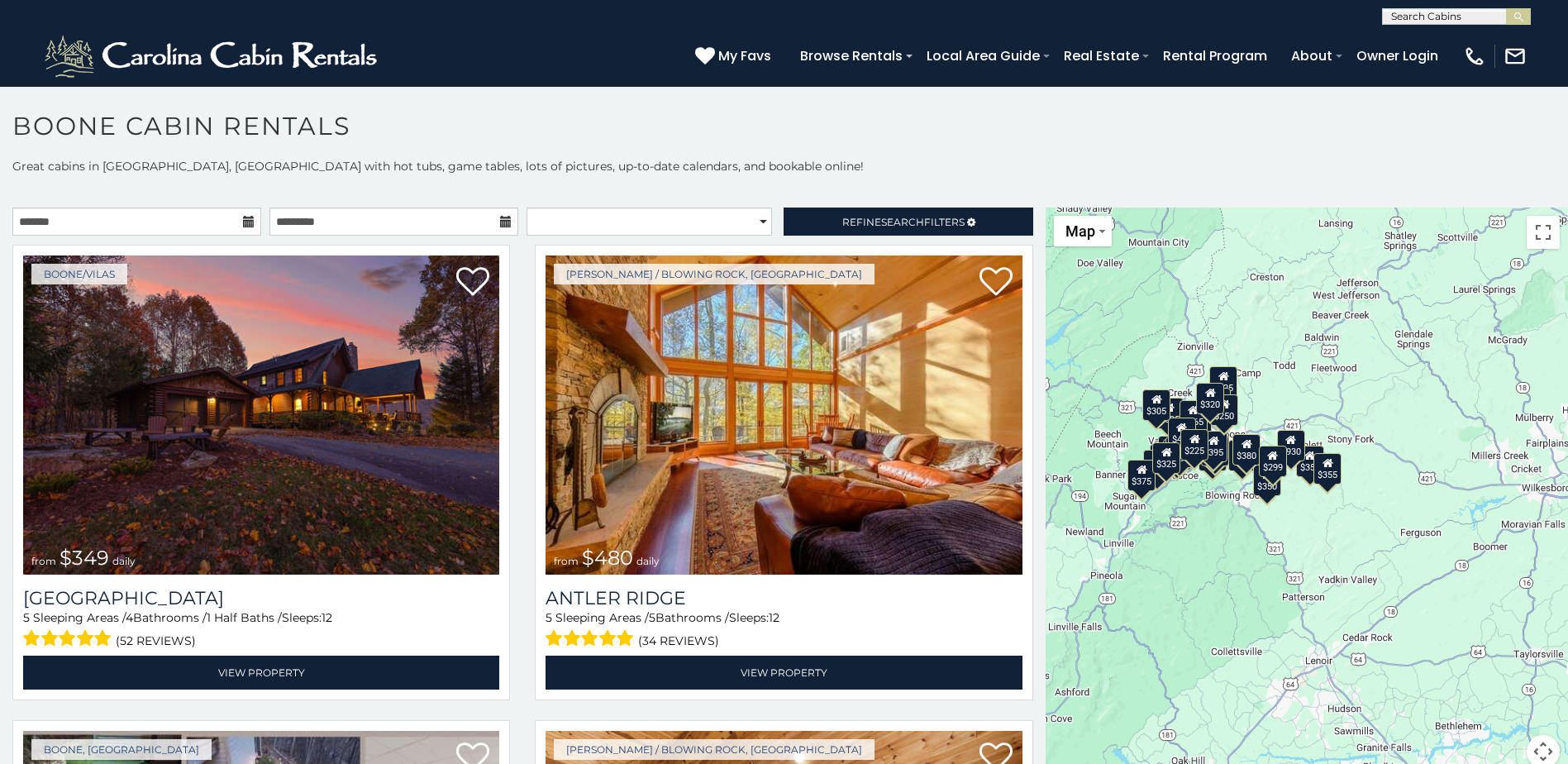
drag, startPoint x: 1434, startPoint y: 595, endPoint x: 1202, endPoint y: 564, distance: 234.1
click at [1202, 564] on div "$349 $480 $525 $315 $355 $675 $635 $930 $400 $451 $330 $400 $485 $460 $395 $695…" at bounding box center [1307, 497] width 523 height 580
click at [1244, 514] on div "$349 $480 $525 $315 $355 $675 $635 $930 $400 $451 $330 $400 $485 $460 $395 $695…" at bounding box center [1307, 497] width 523 height 580
drag, startPoint x: 1539, startPoint y: 241, endPoint x: 1542, endPoint y: 327, distance: 86.1
click at [1539, 241] on button "Toggle fullscreen view" at bounding box center [1543, 232] width 33 height 33
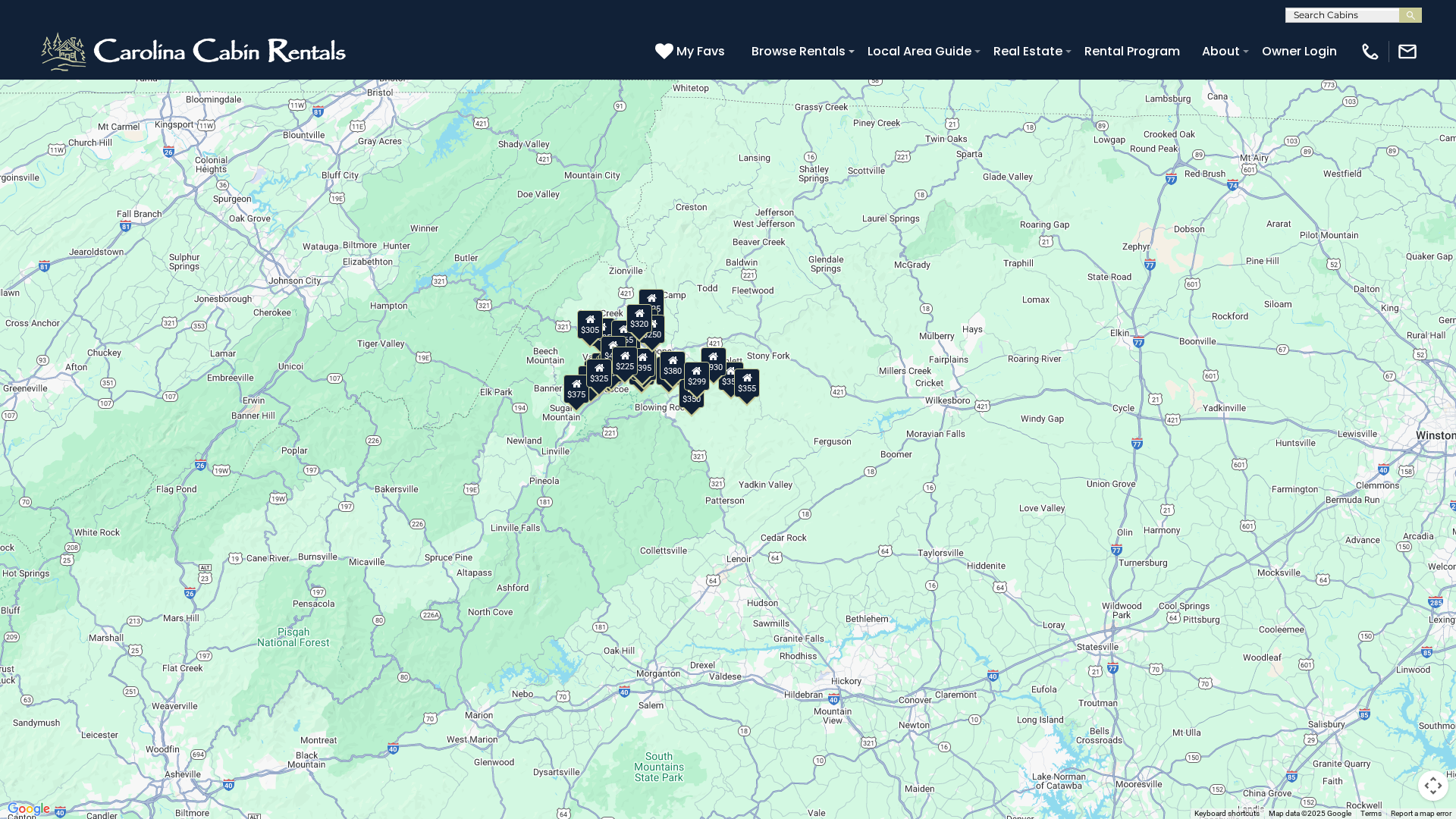
click at [1433, 700] on button "Map camera controls" at bounding box center [1433, 785] width 31 height 31
click at [1388, 700] on button "Zoom out" at bounding box center [1396, 785] width 31 height 31
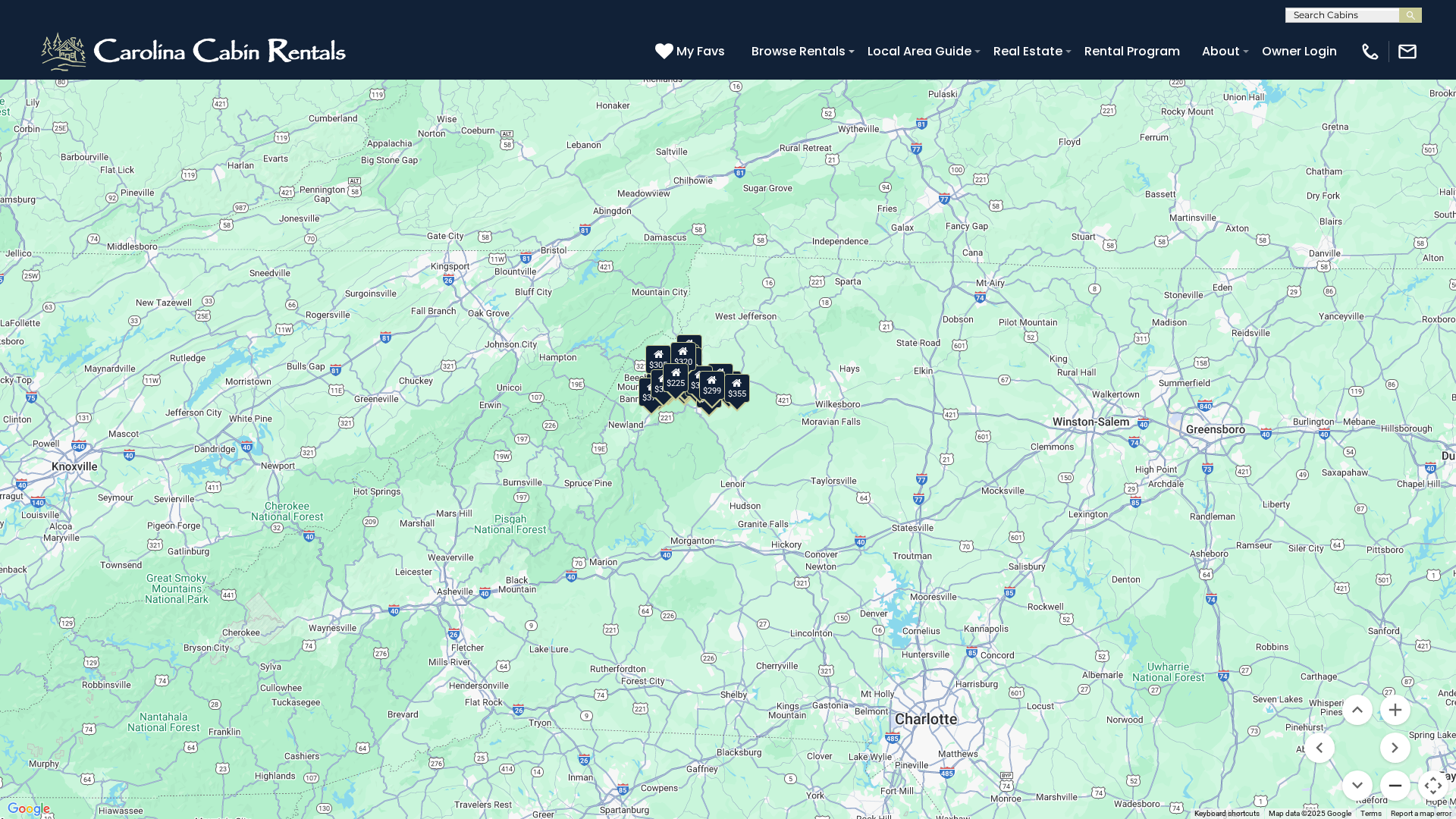
click at [1393, 700] on button "Zoom out" at bounding box center [1396, 785] width 31 height 31
